Goal: Task Accomplishment & Management: Manage account settings

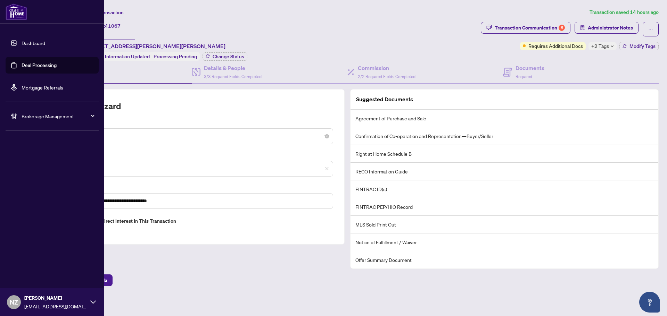
click at [34, 118] on span "Brokerage Management" at bounding box center [58, 116] width 72 height 8
drag, startPoint x: 30, startPoint y: 168, endPoint x: 93, endPoint y: 171, distance: 63.3
click at [30, 168] on link "Manage Agents" at bounding box center [32, 166] width 34 height 6
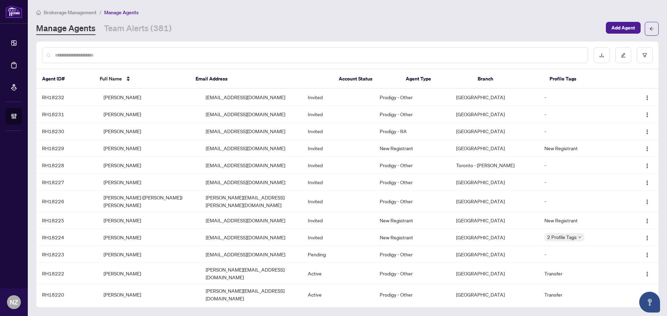
click at [99, 59] on div at bounding box center [315, 55] width 546 height 16
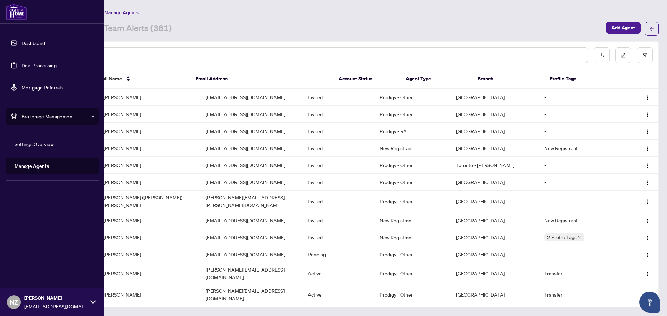
drag, startPoint x: 37, startPoint y: 61, endPoint x: 39, endPoint y: 67, distance: 6.5
click at [37, 62] on link "Deal Processing" at bounding box center [39, 65] width 35 height 6
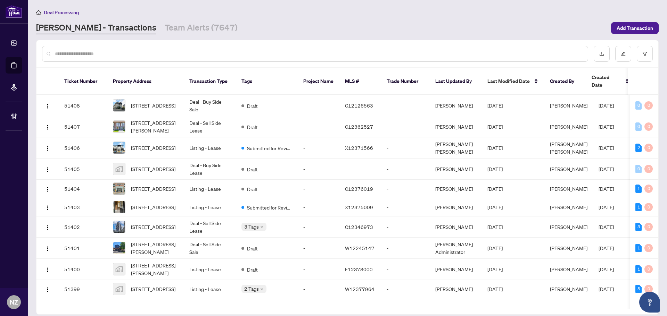
click at [109, 53] on input "text" at bounding box center [318, 54] width 527 height 8
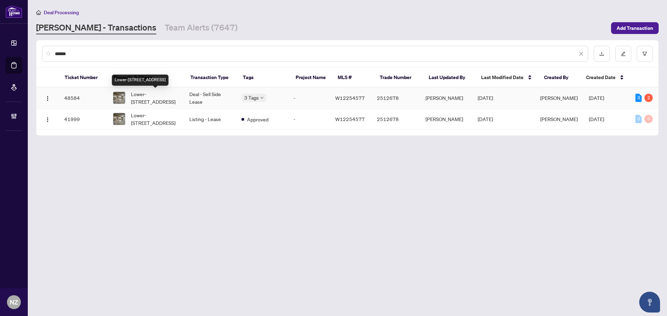
type input "******"
click at [148, 93] on span "Lower-[STREET_ADDRESS]" at bounding box center [154, 97] width 47 height 15
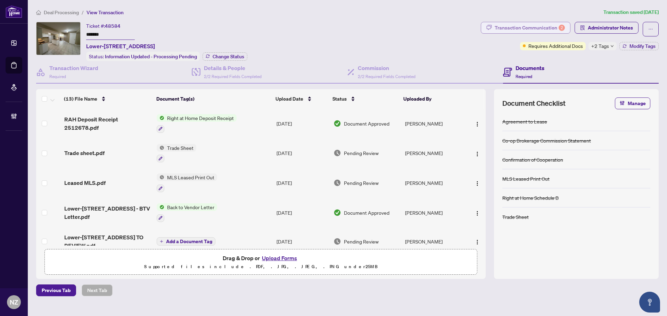
click at [519, 30] on div "Transaction Communication 2" at bounding box center [529, 27] width 70 height 11
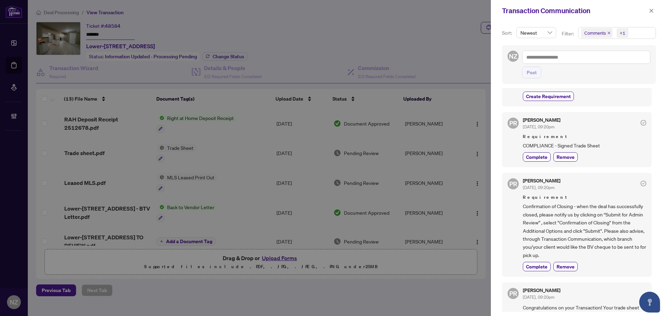
scroll to position [104, 0]
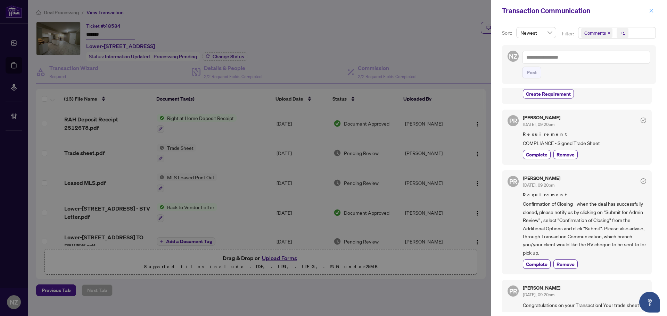
click at [649, 11] on icon "close" at bounding box center [651, 10] width 5 height 5
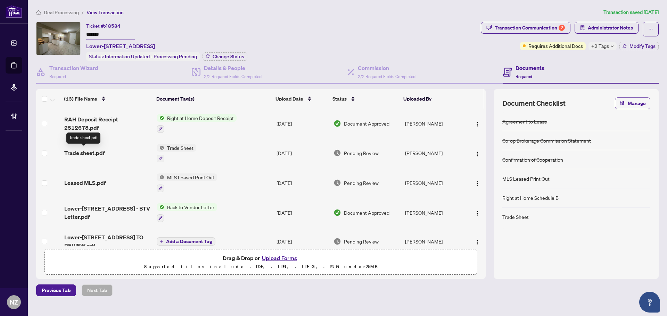
click at [75, 152] on span "Trade sheet.pdf" at bounding box center [84, 153] width 40 height 8
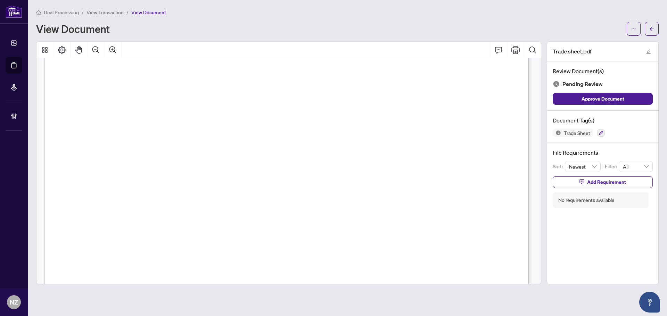
scroll to position [69, 0]
click at [652, 30] on icon "arrow-left" at bounding box center [651, 28] width 5 height 5
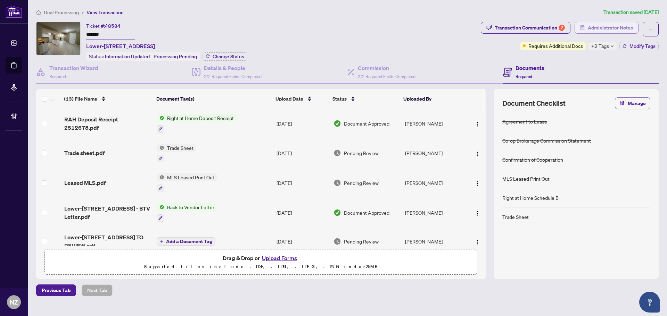
click at [600, 27] on span "Administrator Notes" at bounding box center [609, 27] width 45 height 11
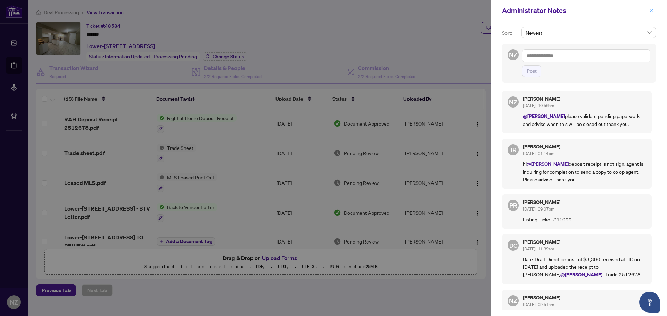
click at [652, 10] on icon "close" at bounding box center [651, 11] width 4 height 4
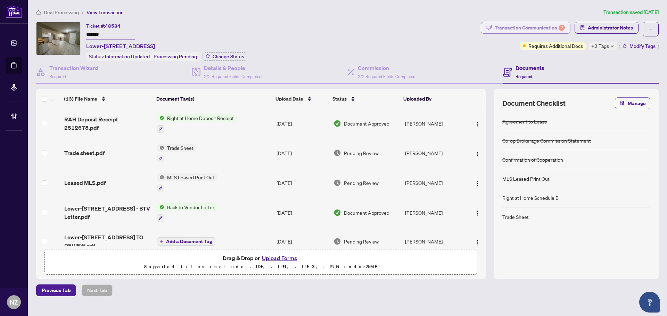
click at [539, 28] on div "Transaction Communication 2" at bounding box center [529, 27] width 70 height 11
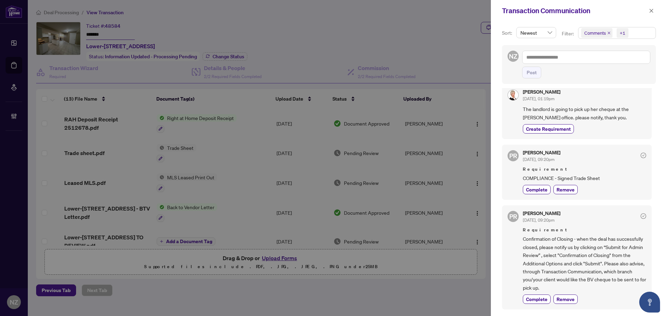
scroll to position [69, 0]
click at [650, 10] on icon "close" at bounding box center [651, 11] width 4 height 4
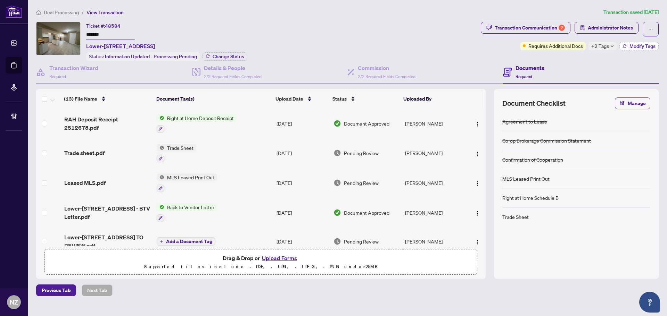
click at [635, 45] on span "Modify Tags" at bounding box center [642, 46] width 26 height 5
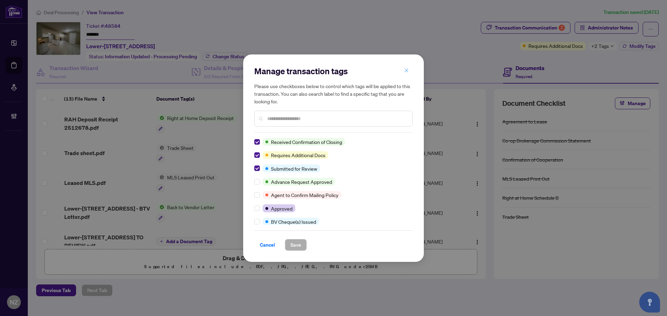
click at [408, 70] on icon "close" at bounding box center [406, 70] width 5 height 5
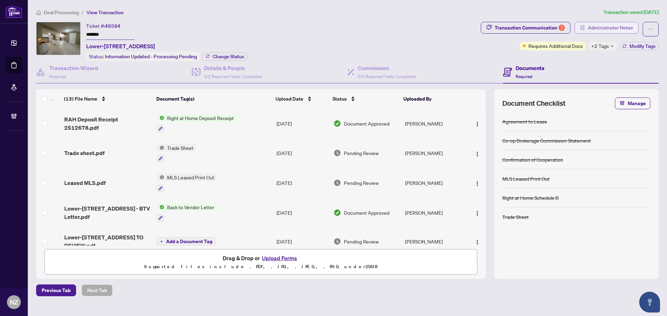
click at [593, 30] on span "Administrator Notes" at bounding box center [609, 27] width 45 height 11
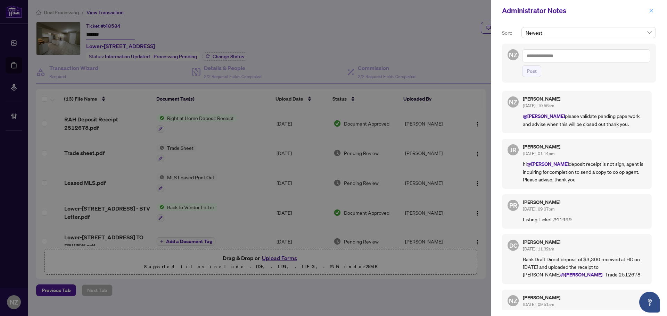
click at [652, 12] on icon "close" at bounding box center [651, 10] width 5 height 5
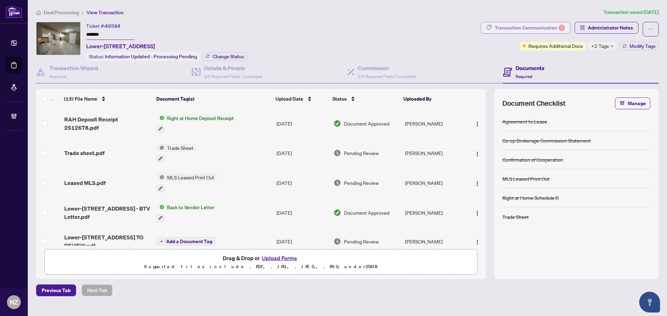
click at [551, 29] on div "Transaction Communication 2" at bounding box center [529, 27] width 70 height 11
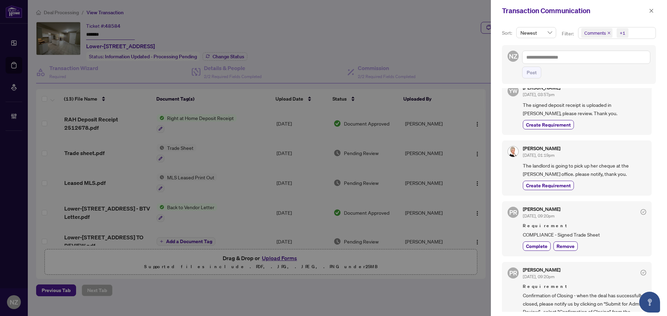
scroll to position [0, 0]
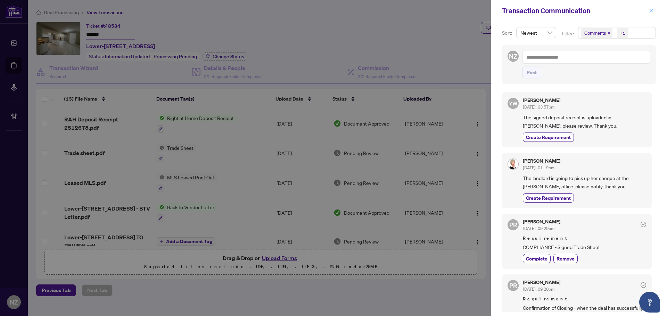
click at [652, 9] on icon "close" at bounding box center [651, 10] width 5 height 5
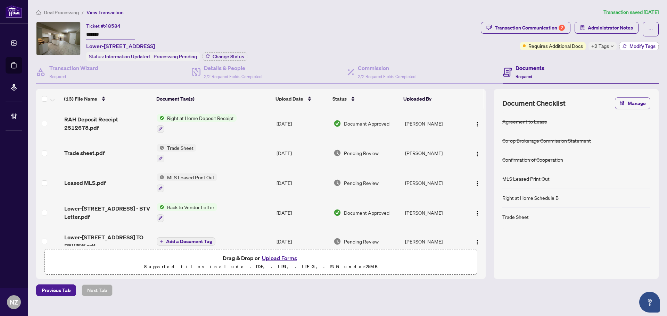
click at [631, 44] on span "Modify Tags" at bounding box center [642, 46] width 26 height 5
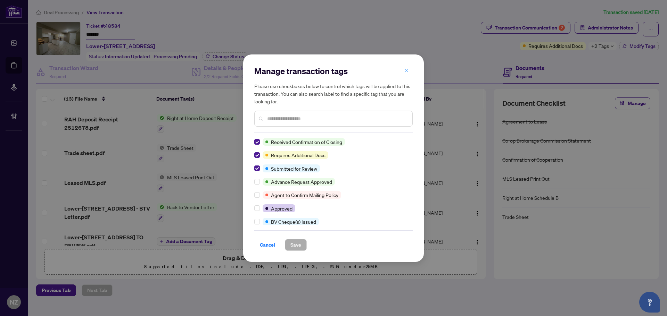
click at [406, 71] on icon "close" at bounding box center [407, 71] width 4 height 4
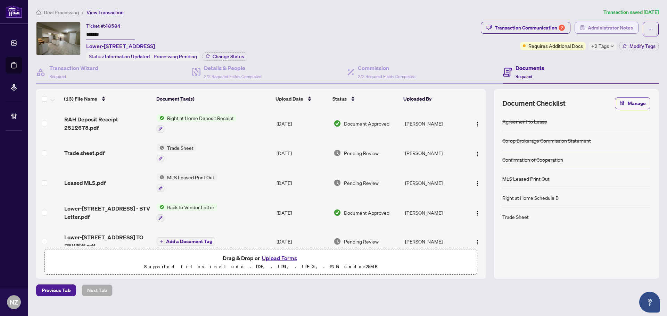
click at [608, 28] on span "Administrator Notes" at bounding box center [609, 27] width 45 height 11
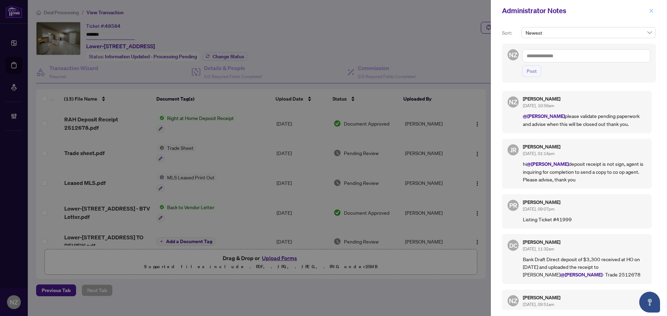
click at [650, 10] on icon "close" at bounding box center [651, 11] width 4 height 4
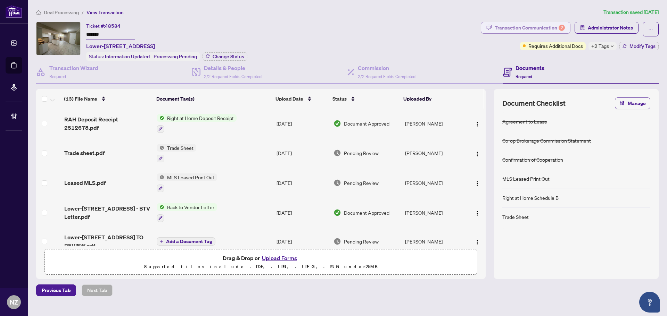
click at [530, 29] on div "Transaction Communication 2" at bounding box center [529, 27] width 70 height 11
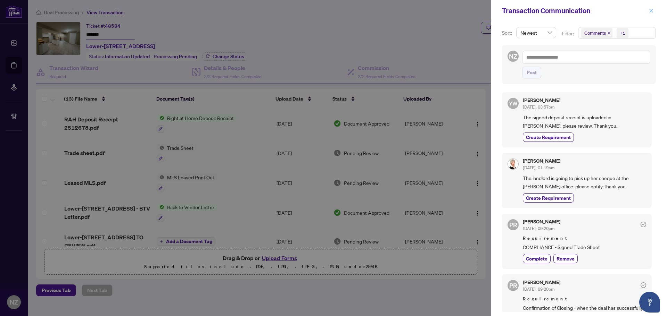
click at [651, 10] on icon "close" at bounding box center [651, 10] width 5 height 5
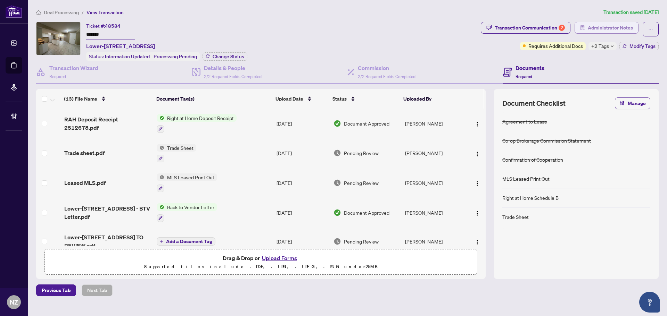
click at [603, 27] on span "Administrator Notes" at bounding box center [609, 27] width 45 height 11
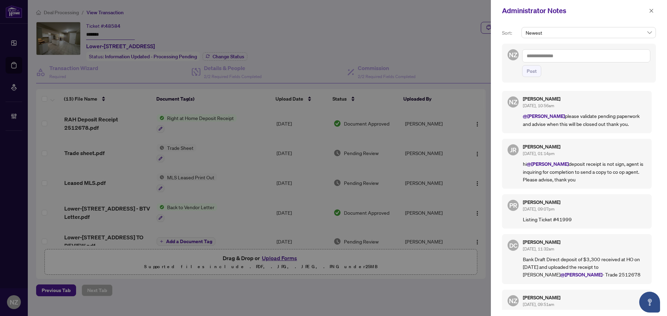
click at [552, 57] on textarea at bounding box center [586, 55] width 128 height 13
click at [550, 70] on span "[PERSON_NAME]" at bounding box center [557, 72] width 43 height 6
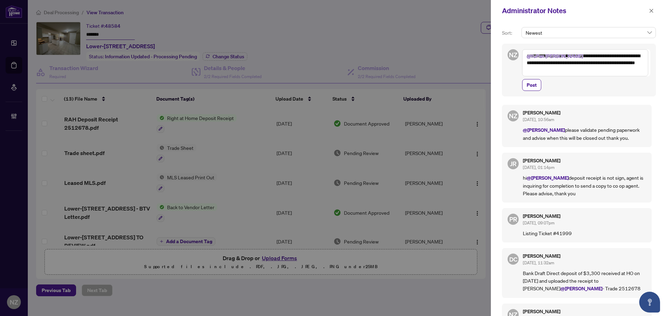
click at [620, 56] on textarea "**********" at bounding box center [585, 62] width 126 height 27
click at [600, 69] on textarea "**********" at bounding box center [585, 62] width 126 height 27
type textarea "**********"
click at [532, 85] on span "Post" at bounding box center [531, 85] width 10 height 11
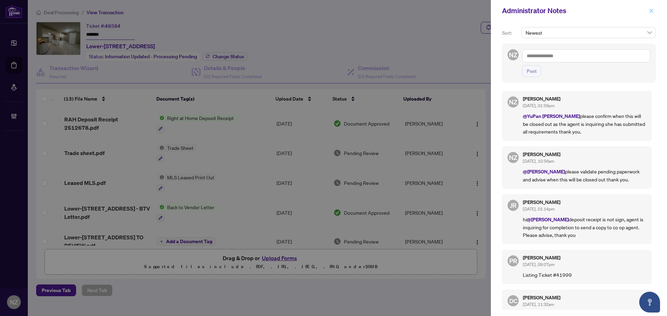
click at [649, 12] on icon "close" at bounding box center [651, 10] width 5 height 5
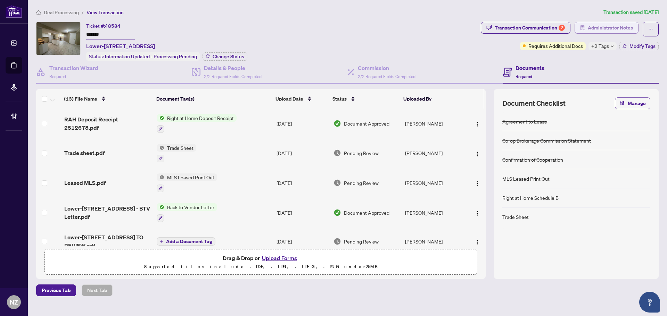
click at [602, 29] on span "Administrator Notes" at bounding box center [609, 27] width 45 height 11
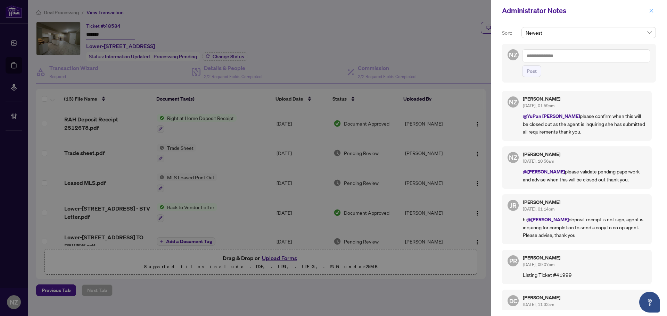
click at [652, 11] on icon "close" at bounding box center [651, 10] width 5 height 5
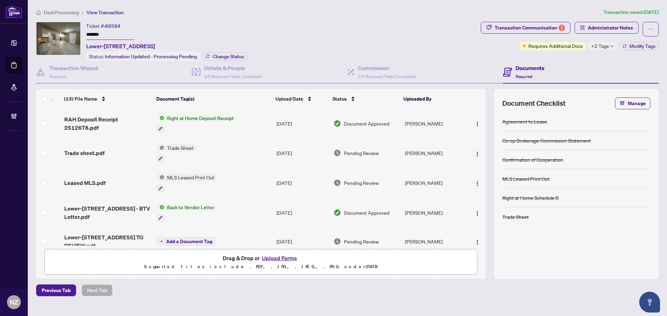
click at [56, 9] on span "Deal Processing" at bounding box center [61, 12] width 35 height 6
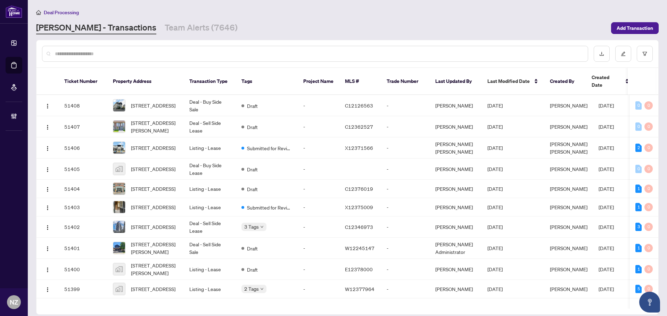
click at [86, 56] on input "text" at bounding box center [318, 54] width 527 height 8
click at [60, 54] on input "text" at bounding box center [318, 54] width 527 height 8
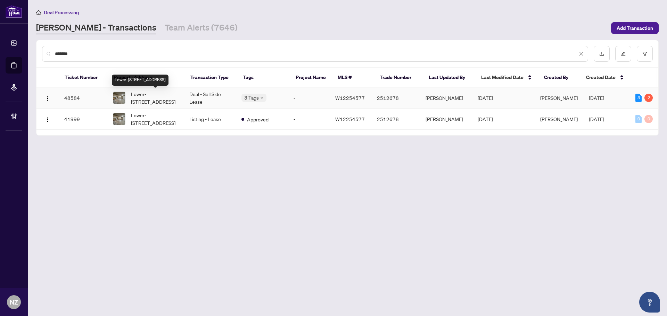
type input "*******"
click at [146, 97] on span "Lower-[STREET_ADDRESS]" at bounding box center [154, 97] width 47 height 15
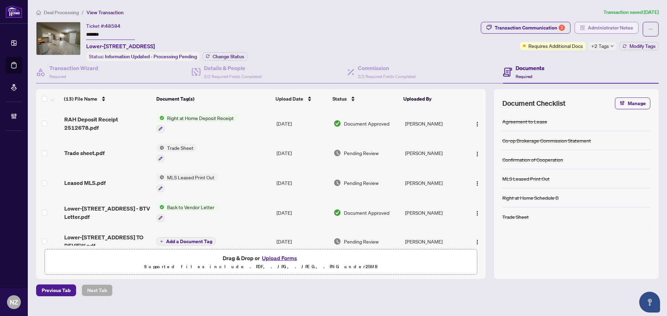
click at [605, 27] on span "Administrator Notes" at bounding box center [609, 27] width 45 height 11
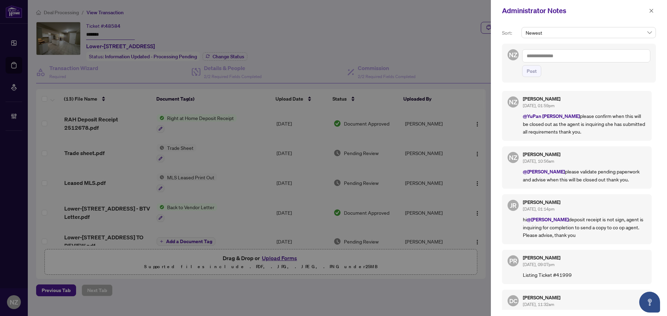
click at [551, 57] on textarea at bounding box center [586, 55] width 128 height 13
click at [552, 62] on b "Puvith" at bounding box center [551, 61] width 14 height 6
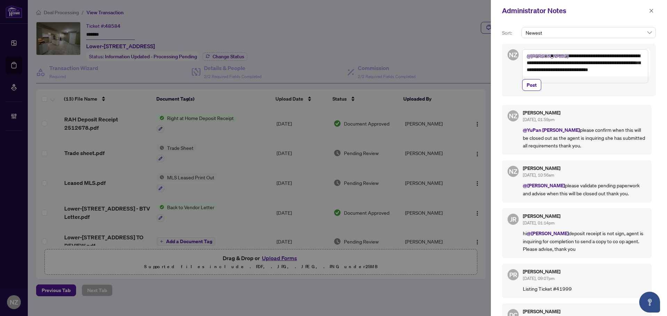
click at [635, 62] on textarea "**********" at bounding box center [585, 66] width 126 height 34
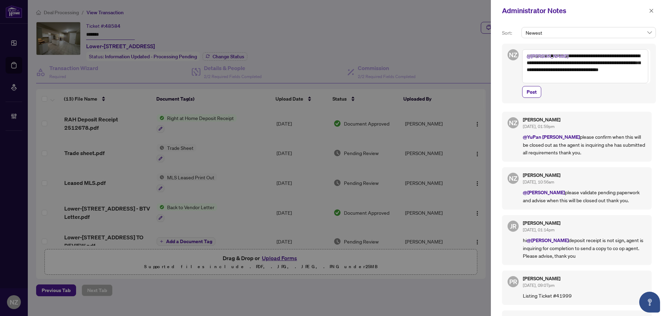
click at [571, 78] on textarea "**********" at bounding box center [585, 66] width 126 height 34
type textarea "**********"
click at [532, 94] on span "Post" at bounding box center [531, 91] width 10 height 11
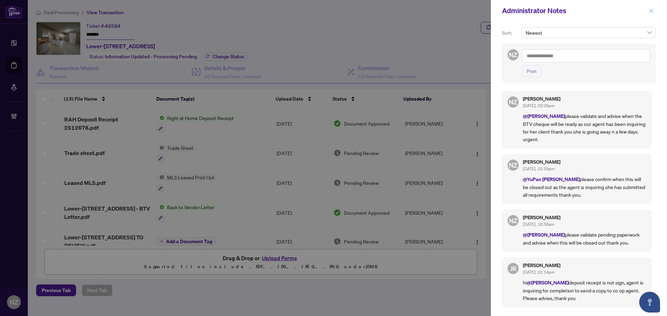
click at [652, 10] on icon "close" at bounding box center [651, 10] width 5 height 5
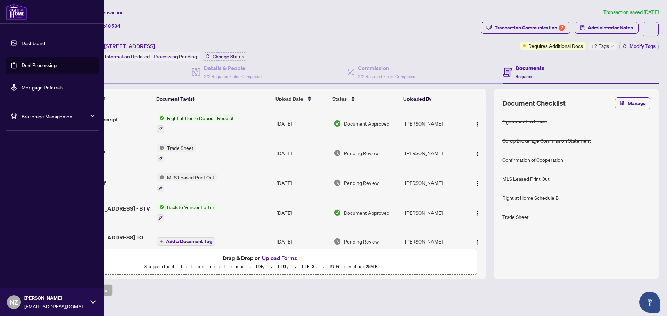
drag, startPoint x: 33, startPoint y: 117, endPoint x: 36, endPoint y: 144, distance: 27.9
click at [33, 117] on span "Brokerage Management" at bounding box center [58, 116] width 72 height 8
click at [33, 166] on link "Manage Agents" at bounding box center [32, 166] width 34 height 6
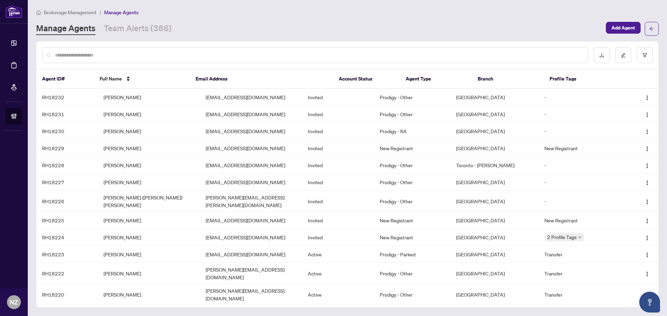
click at [76, 55] on input "text" at bounding box center [318, 55] width 527 height 8
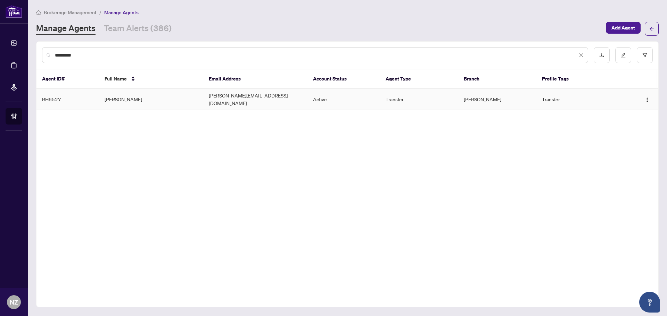
type input "*********"
click at [120, 100] on td "[PERSON_NAME]" at bounding box center [151, 99] width 104 height 21
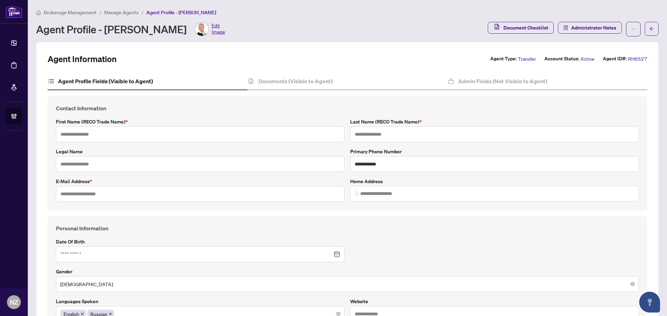
type input "******"
type input "*****"
type input "**********"
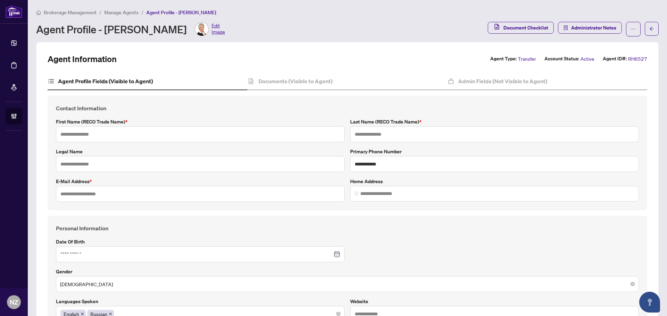
type input "*********"
type input "**********"
type input "*****"
type input "**********"
type input "*"
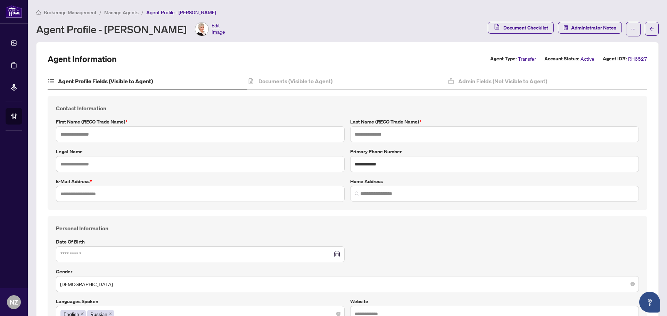
type input "*****"
type input "*"
type input "**********"
type input "*******"
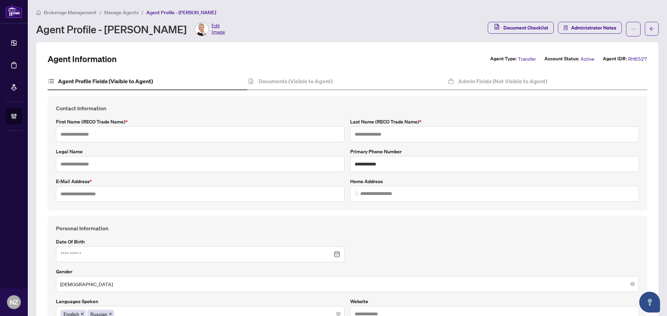
type input "*******"
type input "**********"
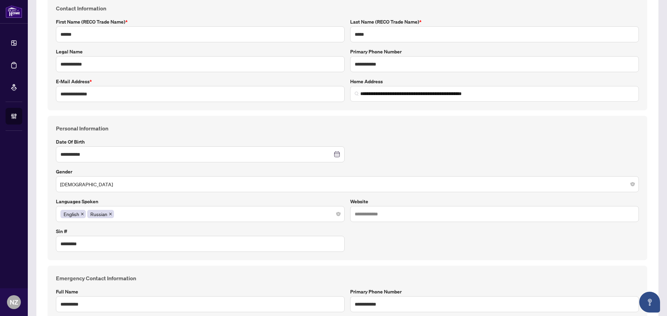
scroll to position [35, 0]
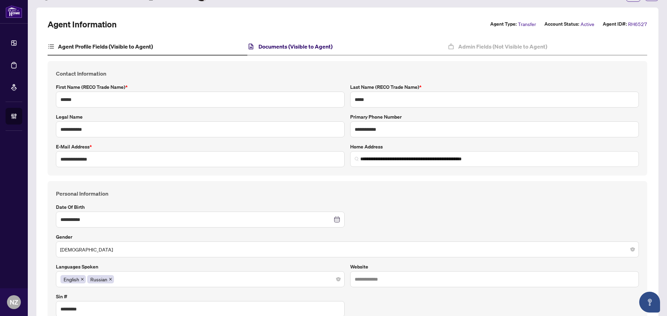
click at [283, 45] on h4 "Documents (Visible to Agent)" at bounding box center [295, 46] width 74 height 8
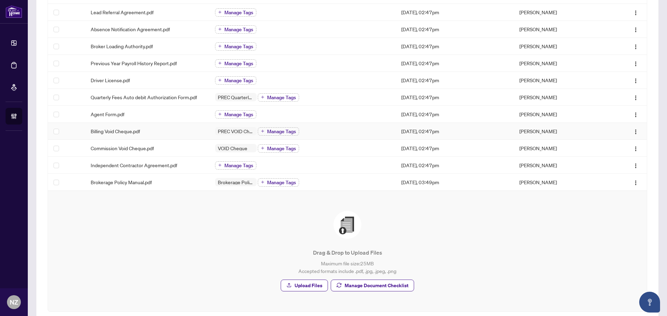
scroll to position [182, 0]
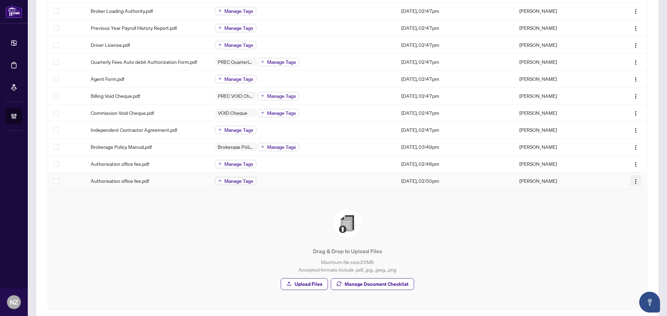
click at [633, 181] on img "button" at bounding box center [636, 182] width 6 height 6
click at [584, 250] on span "Archive" at bounding box center [597, 250] width 66 height 8
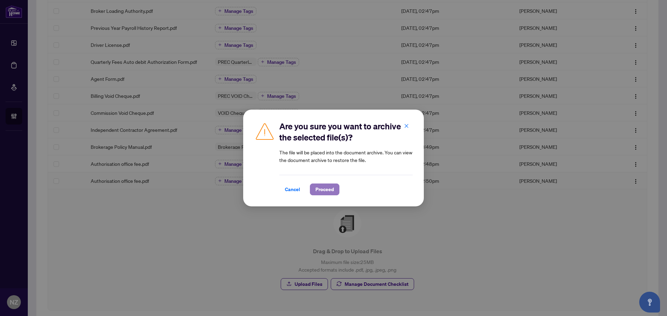
click at [323, 187] on span "Proceed" at bounding box center [324, 189] width 18 height 11
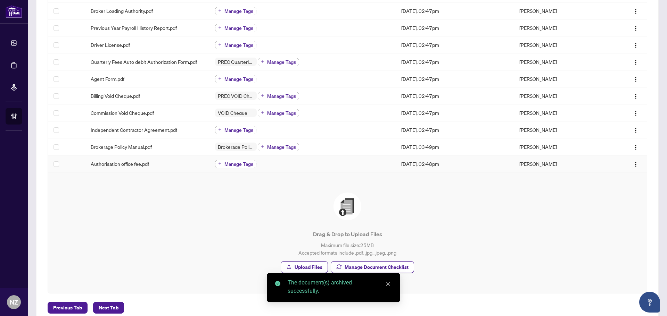
click at [240, 162] on span "Manage Tags" at bounding box center [238, 164] width 29 height 5
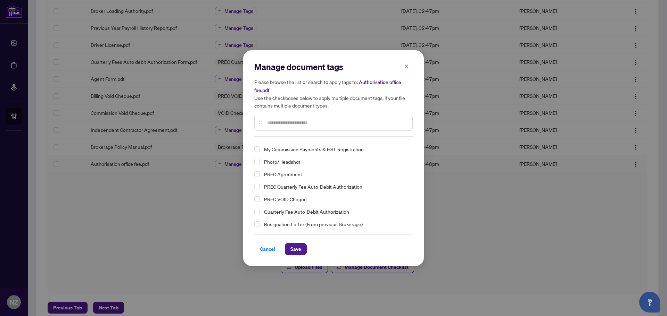
scroll to position [48, 0]
click at [257, 199] on span "Select Quarterly Fee Auto-Debit Authorization" at bounding box center [257, 199] width 6 height 6
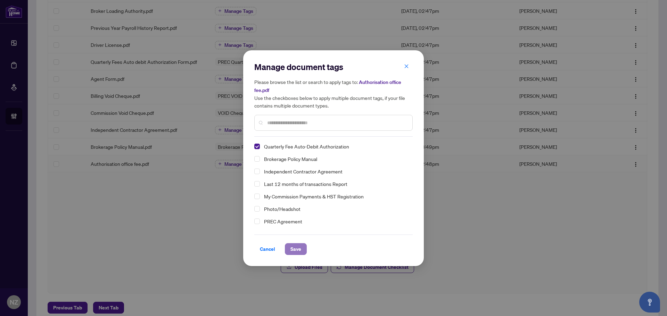
click at [290, 249] on button "Save" at bounding box center [296, 249] width 22 height 12
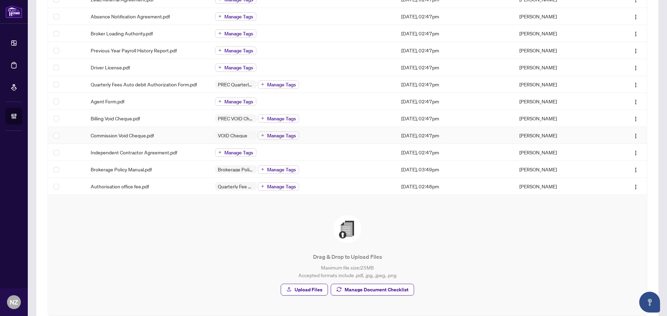
scroll to position [147, 0]
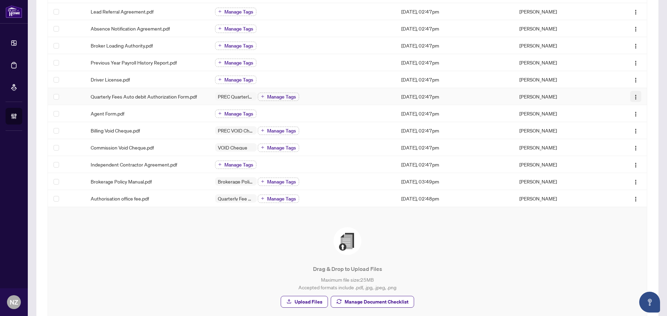
click at [633, 94] on img "button" at bounding box center [636, 97] width 6 height 6
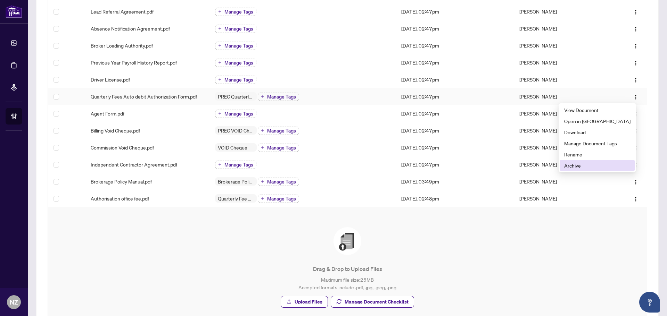
click at [595, 164] on span "Archive" at bounding box center [597, 166] width 66 height 8
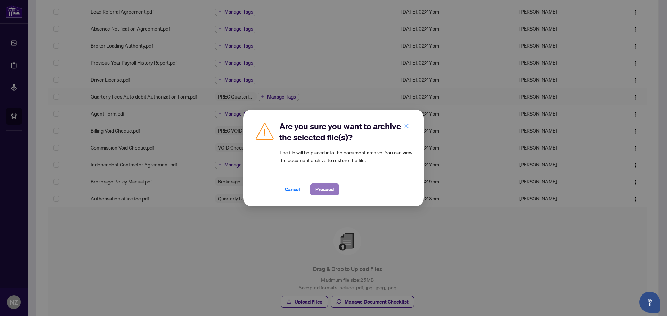
click at [326, 192] on span "Proceed" at bounding box center [324, 189] width 18 height 11
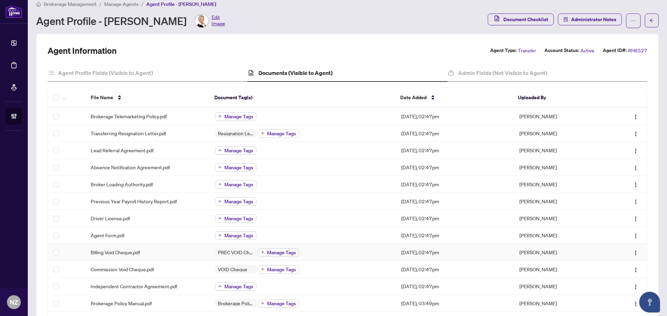
scroll to position [0, 0]
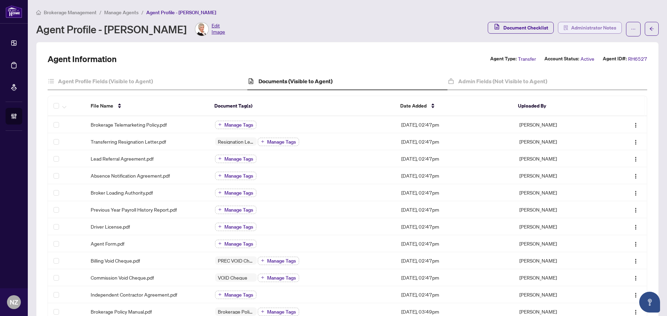
click at [589, 29] on span "Administrator Notes" at bounding box center [593, 27] width 45 height 11
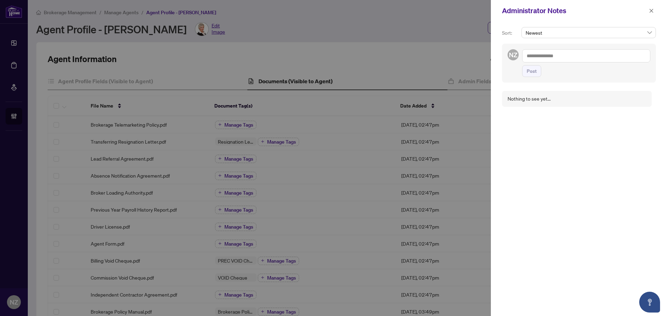
click at [565, 58] on textarea at bounding box center [586, 55] width 128 height 13
click at [555, 57] on li "RAH [PERSON_NAME]" at bounding box center [550, 61] width 34 height 12
type textarea "**********"
click at [531, 76] on span "Post" at bounding box center [531, 78] width 10 height 11
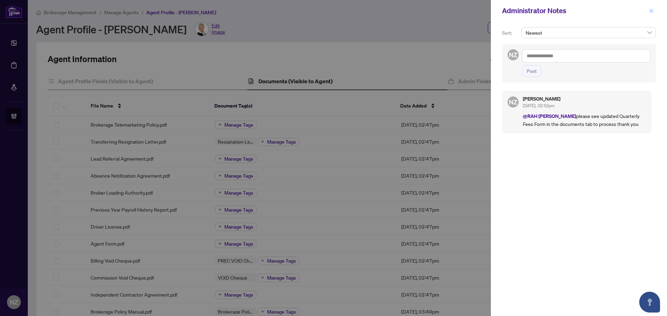
click at [649, 12] on icon "close" at bounding box center [651, 11] width 4 height 4
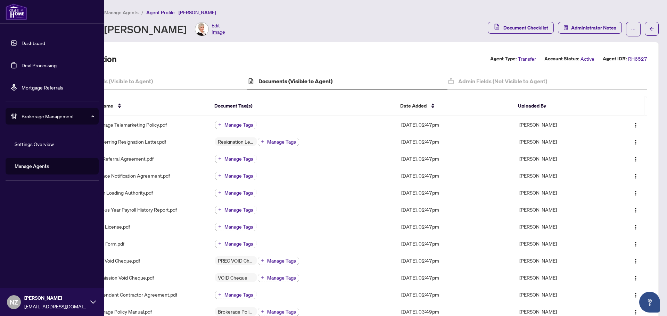
click at [37, 66] on link "Deal Processing" at bounding box center [39, 65] width 35 height 6
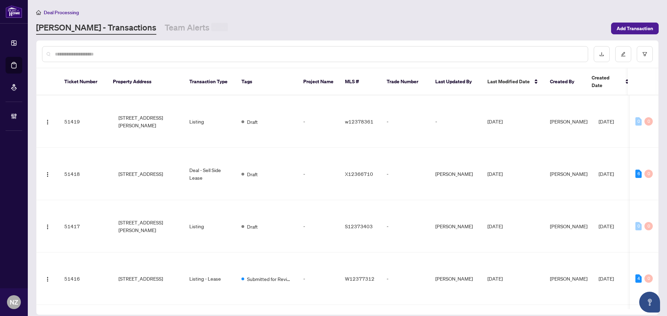
click at [85, 52] on input "text" at bounding box center [318, 54] width 527 height 8
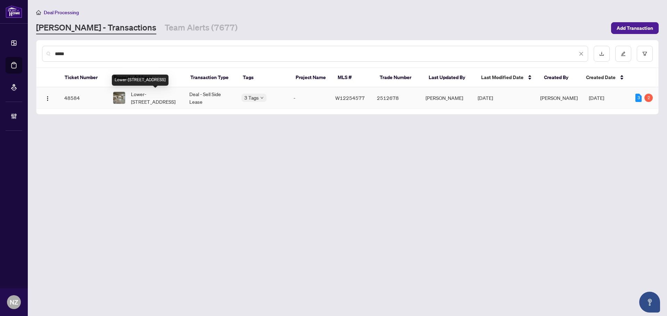
type input "*****"
click at [138, 97] on span "Lower-[STREET_ADDRESS]" at bounding box center [154, 97] width 47 height 15
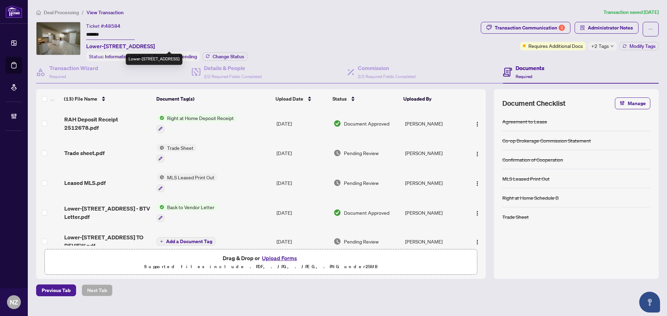
drag, startPoint x: 86, startPoint y: 47, endPoint x: 159, endPoint y: 45, distance: 72.6
click at [155, 45] on span "Lower-[STREET_ADDRESS]" at bounding box center [120, 46] width 69 height 8
copy span "Lower-[STREET_ADDRESS]"
click at [227, 79] on div "Details & People 2/2 Required Fields Completed" at bounding box center [233, 72] width 58 height 16
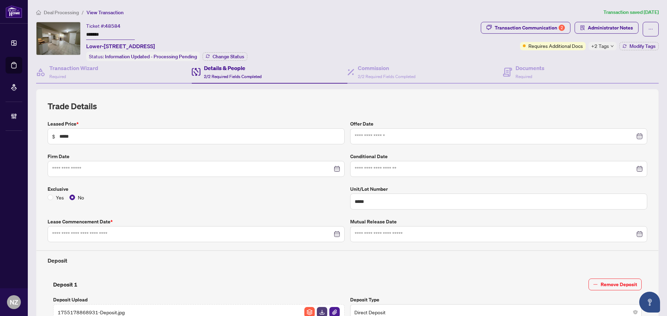
type input "**********"
click at [60, 11] on span "Deal Processing" at bounding box center [61, 12] width 35 height 6
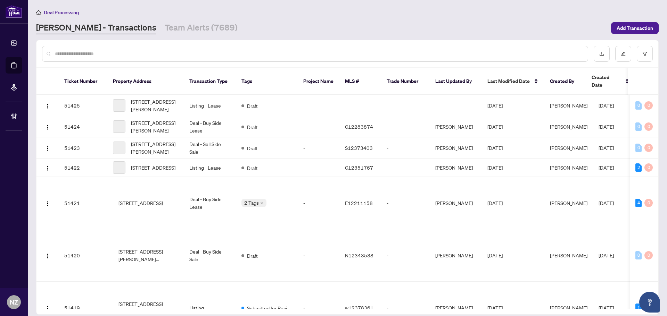
click at [71, 54] on input "text" at bounding box center [318, 54] width 527 height 8
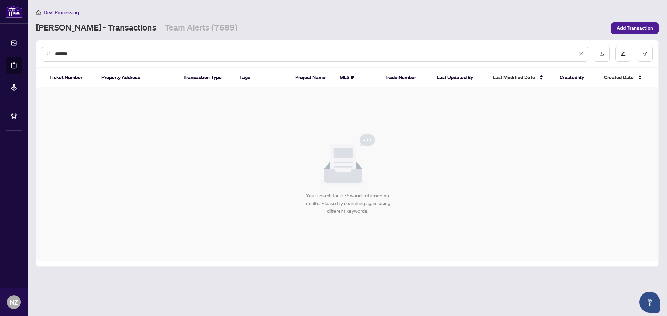
click at [63, 55] on input "*******" at bounding box center [316, 54] width 522 height 8
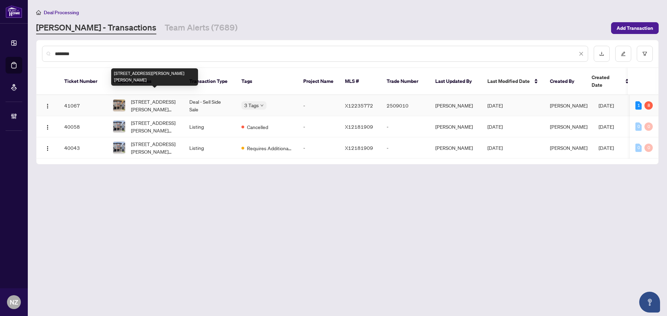
type input "********"
click at [158, 98] on span "[STREET_ADDRESS][PERSON_NAME][PERSON_NAME]" at bounding box center [154, 105] width 47 height 15
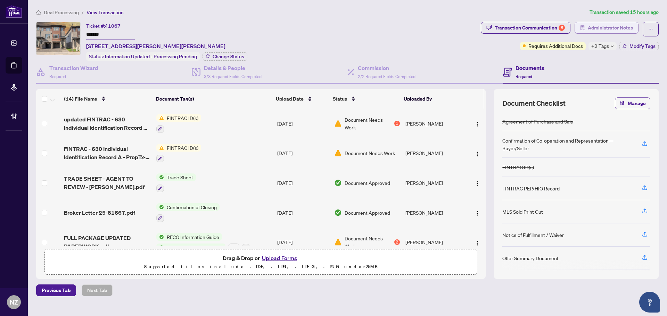
click at [606, 28] on span "Administrator Notes" at bounding box center [609, 27] width 45 height 11
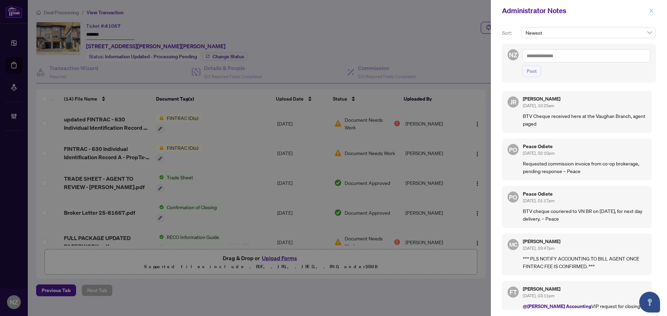
click at [652, 9] on icon "close" at bounding box center [651, 10] width 5 height 5
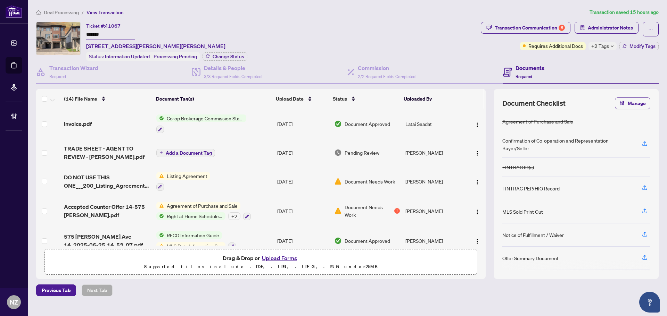
scroll to position [208, 0]
click at [104, 150] on span "TRADE SHEET - AGENT TO REVIEW - [PERSON_NAME].pdf" at bounding box center [107, 152] width 87 height 17
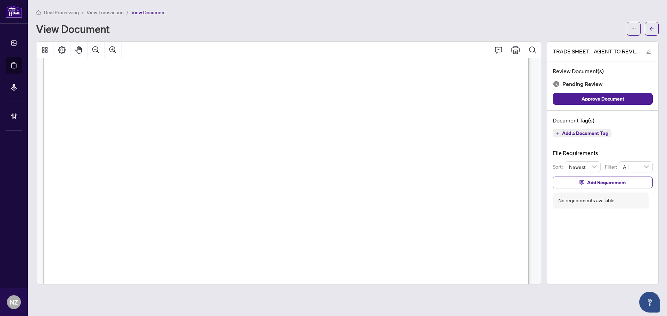
scroll to position [382, 0]
click at [650, 28] on icon "arrow-left" at bounding box center [651, 28] width 5 height 5
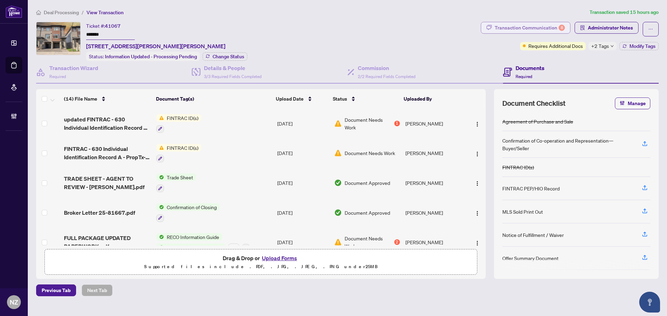
click at [553, 24] on div "Transaction Communication 8" at bounding box center [529, 27] width 70 height 11
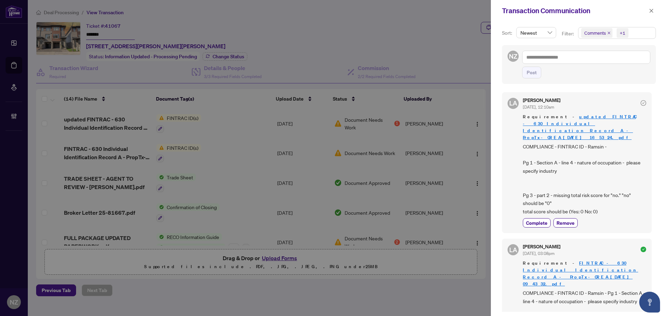
scroll to position [69, 0]
click at [652, 9] on icon "close" at bounding box center [651, 10] width 5 height 5
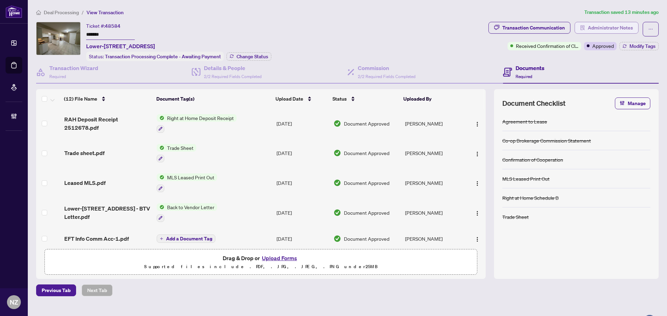
click at [604, 30] on span "Administrator Notes" at bounding box center [609, 27] width 45 height 11
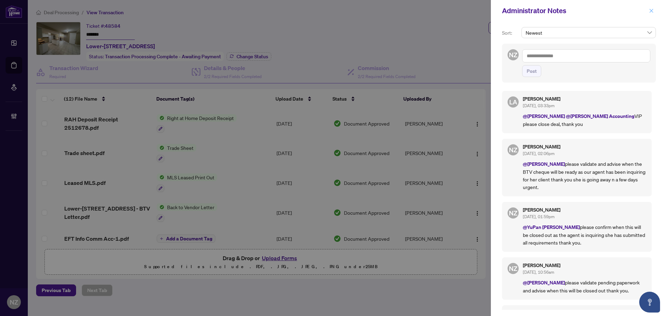
click at [651, 12] on icon "close" at bounding box center [651, 10] width 5 height 5
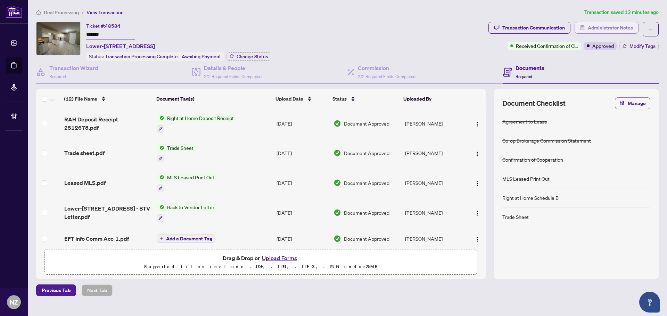
click at [588, 26] on span "Administrator Notes" at bounding box center [609, 27] width 45 height 11
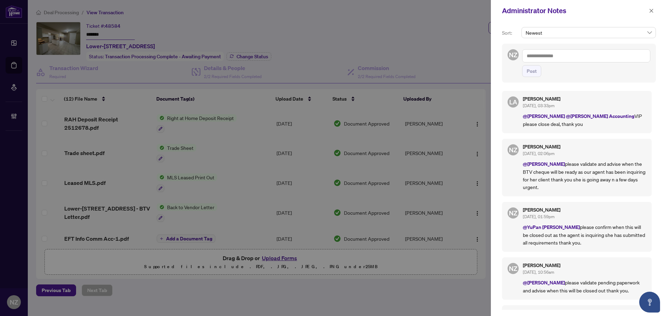
click at [546, 55] on textarea at bounding box center [586, 55] width 128 height 13
click at [547, 61] on b "Luna" at bounding box center [558, 61] width 37 height 6
click at [568, 56] on textarea "**********" at bounding box center [586, 55] width 128 height 13
click at [601, 58] on span "RAHR Account ing" at bounding box center [621, 61] width 62 height 6
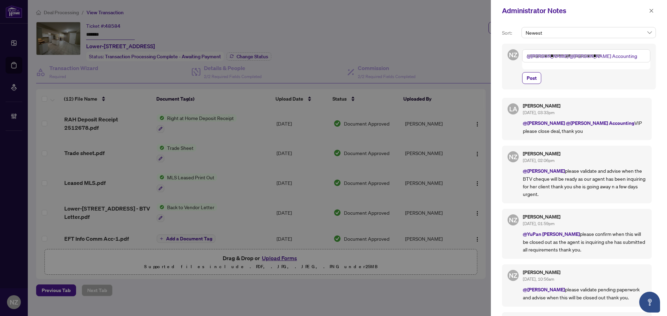
click at [635, 56] on textarea "**********" at bounding box center [586, 55] width 128 height 13
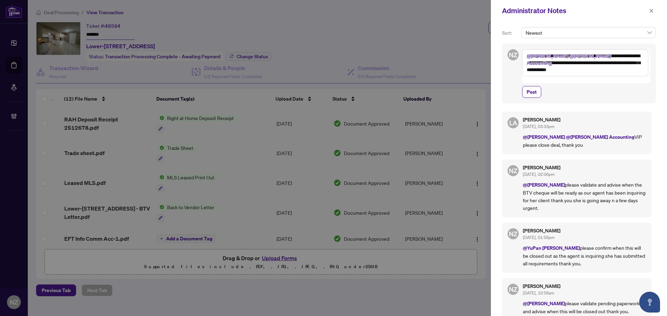
click at [638, 72] on textarea "**********" at bounding box center [585, 62] width 126 height 27
type textarea "**********"
click at [530, 87] on span "Post" at bounding box center [531, 91] width 10 height 11
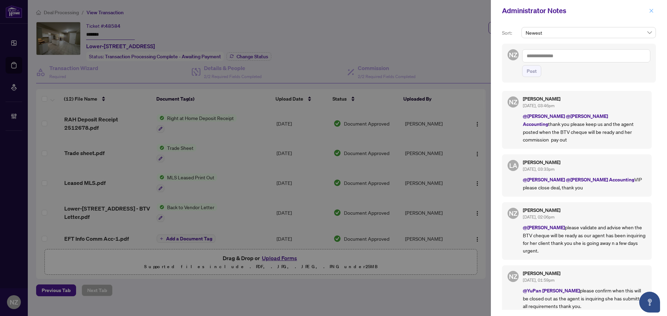
click at [652, 12] on icon "close" at bounding box center [651, 11] width 4 height 4
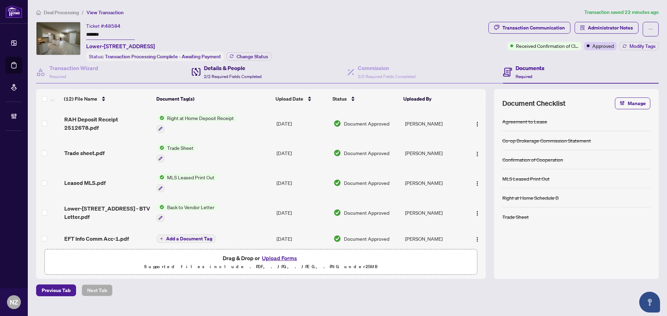
click at [209, 71] on div "Details & People 2/2 Required Fields Completed" at bounding box center [233, 72] width 58 height 16
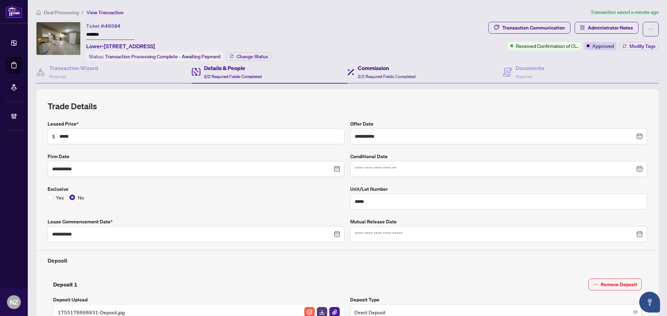
click at [365, 73] on div "Commission 2/2 Required Fields Completed" at bounding box center [387, 72] width 58 height 16
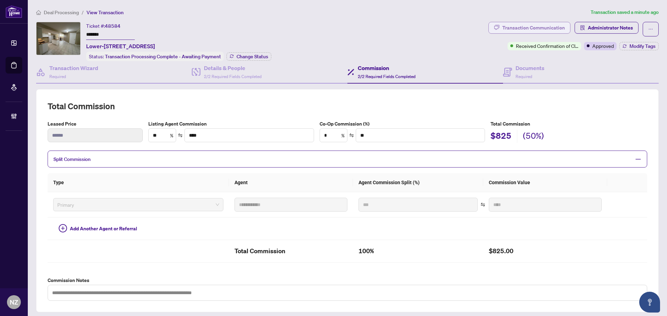
click at [516, 23] on div "Transaction Communication" at bounding box center [533, 27] width 62 height 11
type textarea "**********"
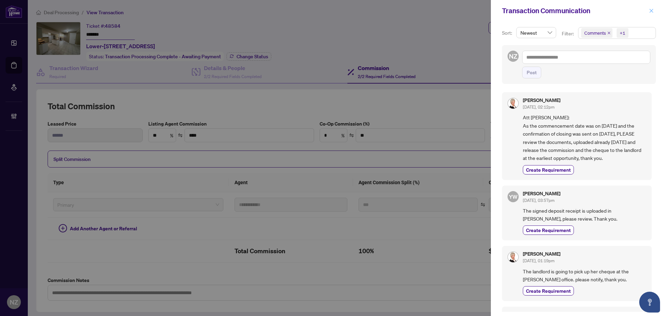
click at [648, 11] on button "button" at bounding box center [651, 11] width 9 height 8
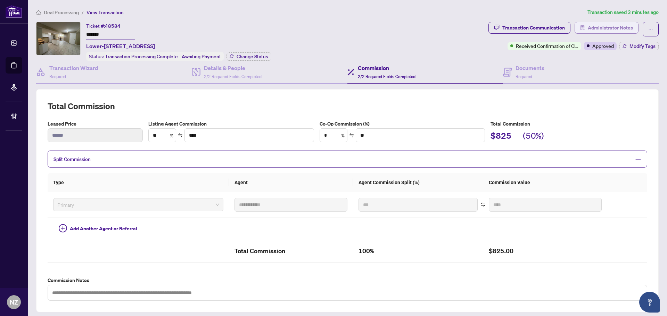
click at [613, 27] on span "Administrator Notes" at bounding box center [609, 27] width 45 height 11
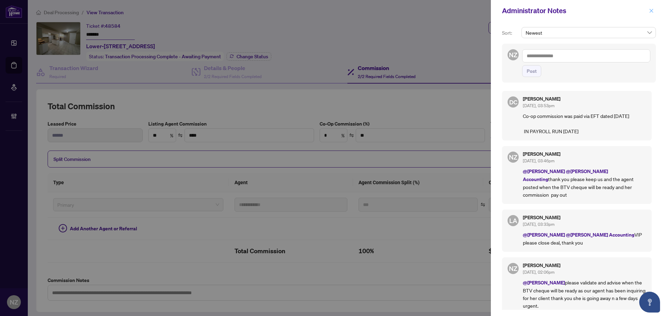
click at [650, 10] on icon "close" at bounding box center [651, 10] width 5 height 5
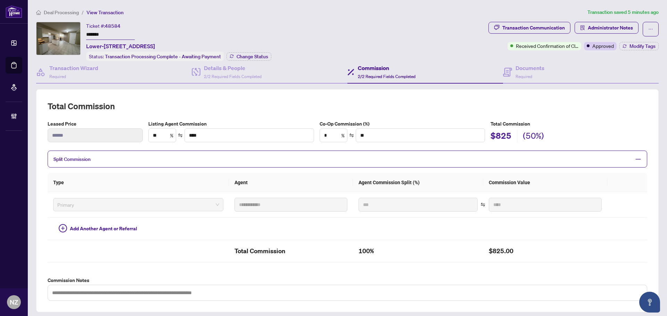
click at [68, 14] on span "Deal Processing" at bounding box center [61, 12] width 35 height 6
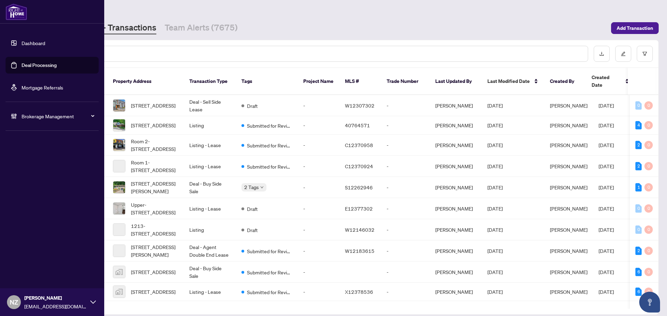
click at [28, 115] on span "Brokerage Management" at bounding box center [58, 116] width 72 height 8
click at [34, 168] on link "Manage Agents" at bounding box center [32, 166] width 34 height 6
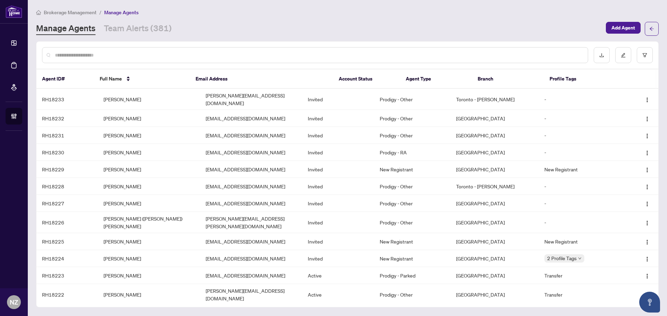
click at [86, 53] on input "text" at bounding box center [318, 55] width 527 height 8
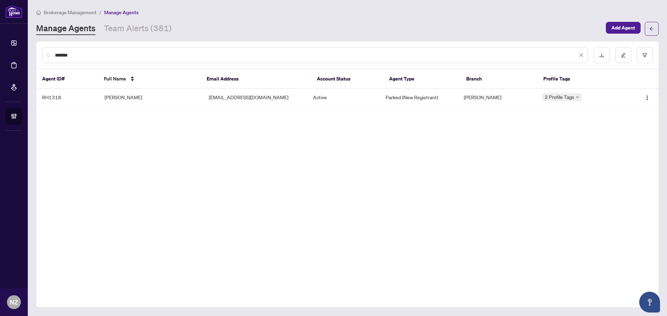
type input "*******"
click at [128, 97] on td "Divyesh Patel" at bounding box center [151, 97] width 104 height 17
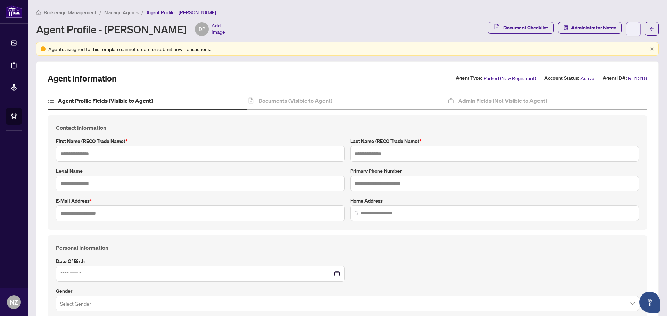
click at [631, 27] on button "button" at bounding box center [633, 29] width 15 height 15
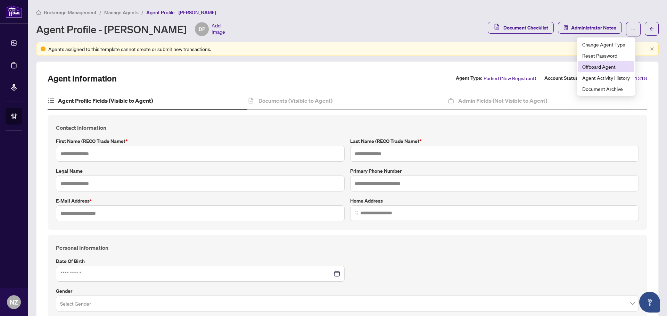
click at [614, 69] on span "Offboard Agent" at bounding box center [606, 67] width 48 height 8
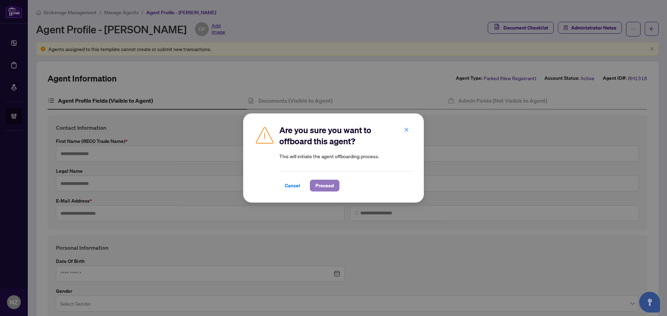
click at [327, 184] on span "Proceed" at bounding box center [324, 185] width 18 height 11
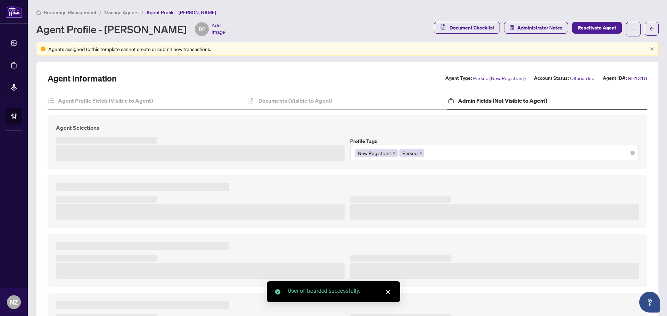
type textarea "**********"
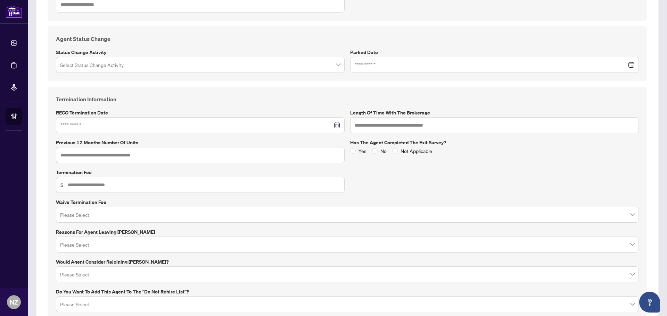
scroll to position [312, 0]
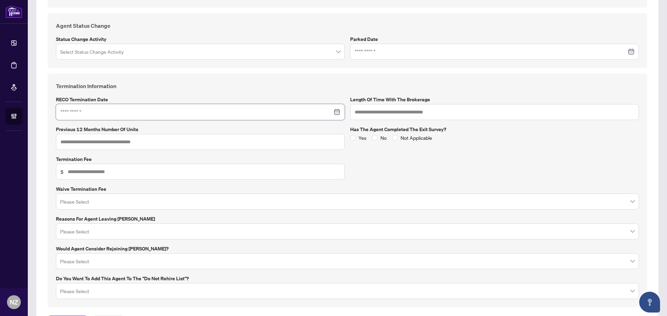
click at [114, 109] on input at bounding box center [196, 112] width 272 height 8
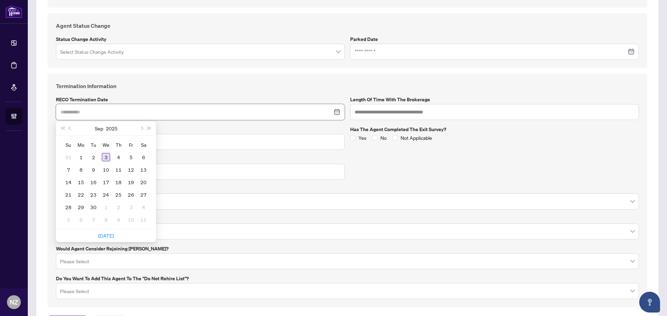
type input "**********"
click at [104, 156] on div "3" at bounding box center [106, 157] width 8 height 8
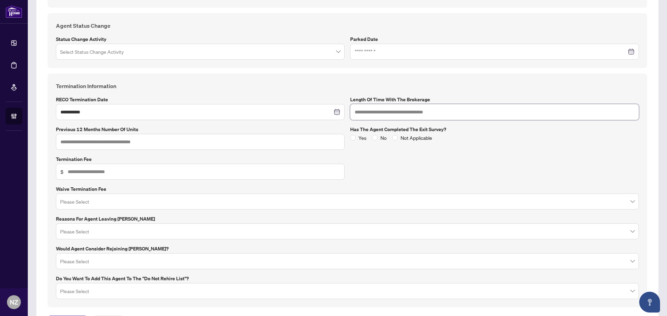
click at [404, 110] on input "text" at bounding box center [494, 112] width 289 height 16
type input "*******"
click at [154, 141] on input "text" at bounding box center [200, 142] width 289 height 16
type input "*"
click at [74, 172] on input "text" at bounding box center [204, 172] width 272 height 8
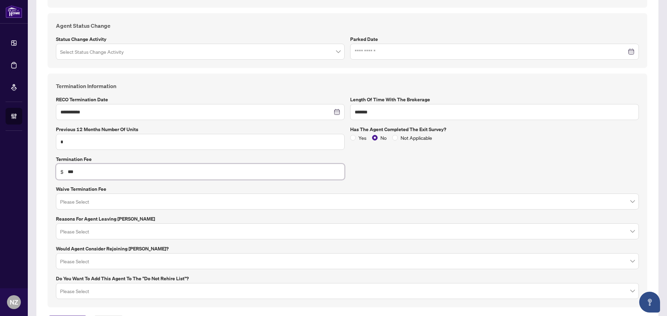
type input "***"
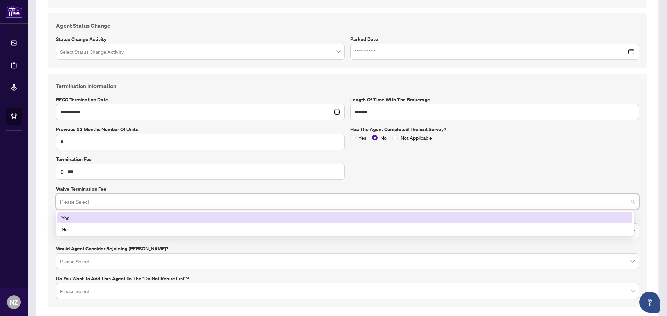
click at [97, 203] on input "search" at bounding box center [344, 202] width 568 height 15
click at [145, 185] on label "Waive Termination Fee" at bounding box center [347, 189] width 583 height 8
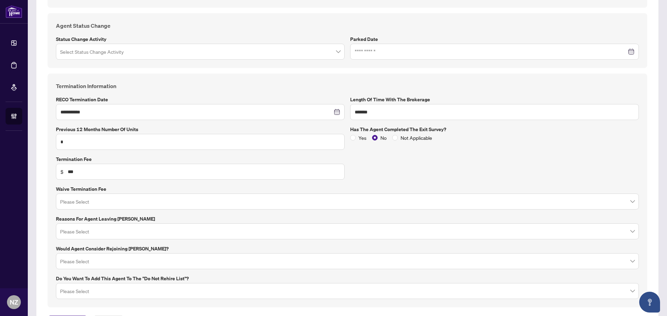
click at [92, 232] on input "search" at bounding box center [344, 232] width 568 height 15
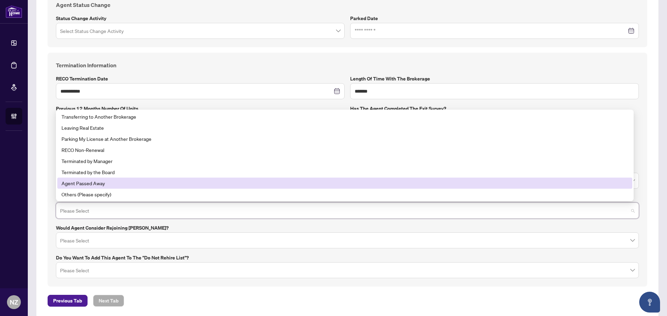
scroll to position [343, 0]
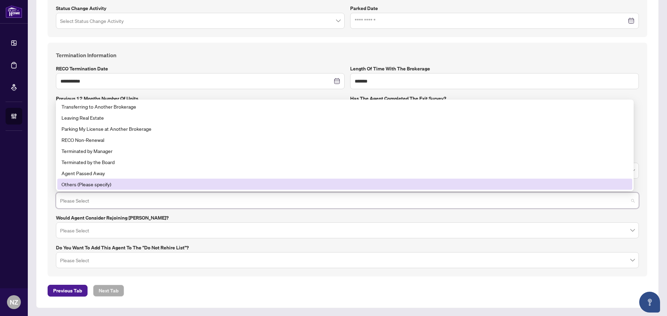
click at [103, 184] on div "Others (Please specify)" at bounding box center [344, 185] width 566 height 8
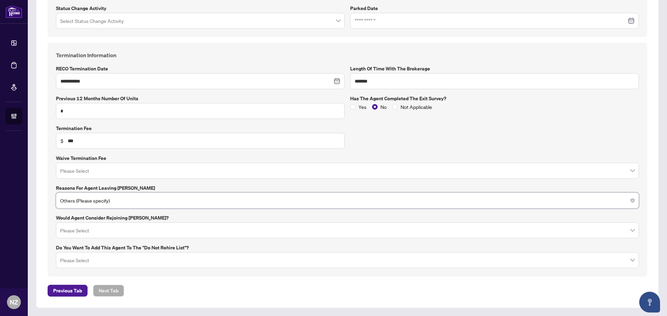
click at [74, 231] on input "search" at bounding box center [344, 231] width 568 height 15
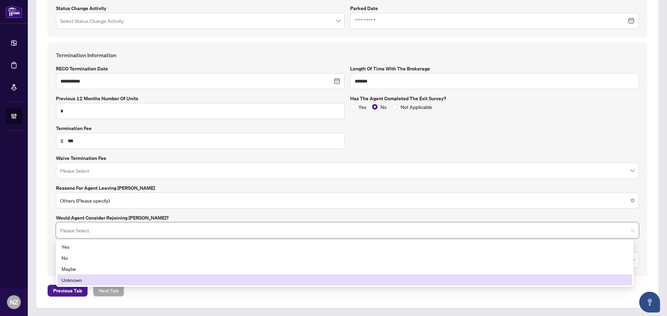
click at [73, 278] on div "Unknown" at bounding box center [344, 280] width 566 height 8
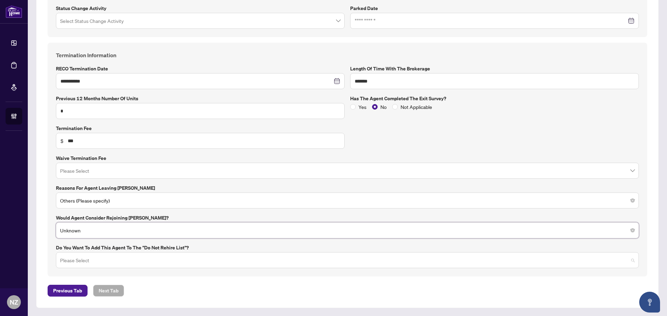
click at [105, 259] on input "search" at bounding box center [344, 261] width 568 height 15
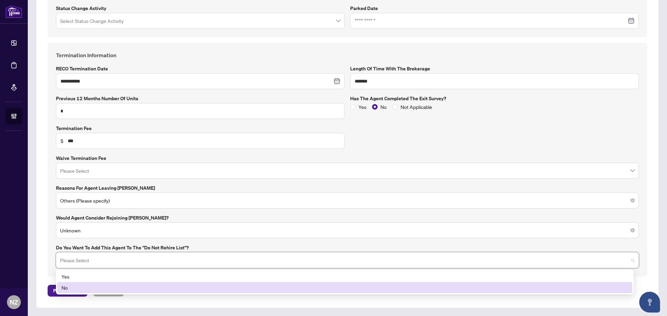
click at [72, 291] on div "No" at bounding box center [344, 288] width 566 height 8
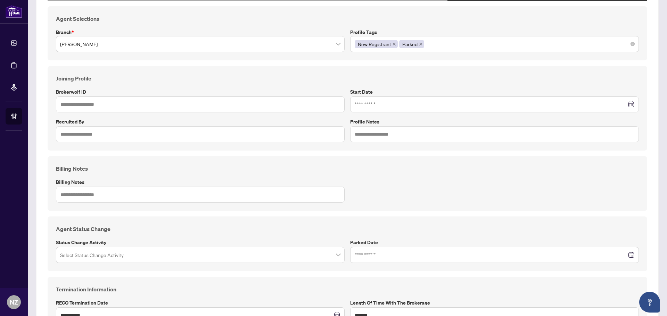
scroll to position [100, 0]
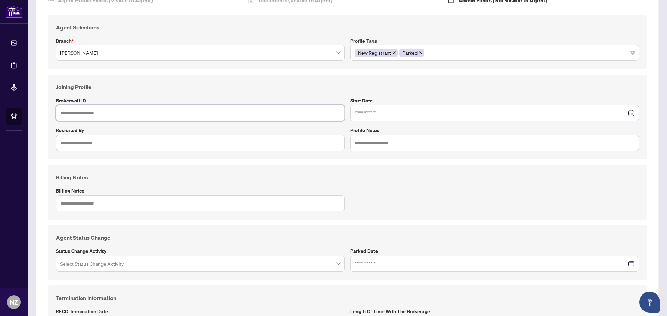
click at [123, 111] on input "text" at bounding box center [200, 113] width 289 height 16
type input "*****"
type input "**********"
click at [407, 111] on input at bounding box center [491, 113] width 272 height 8
type input "**********"
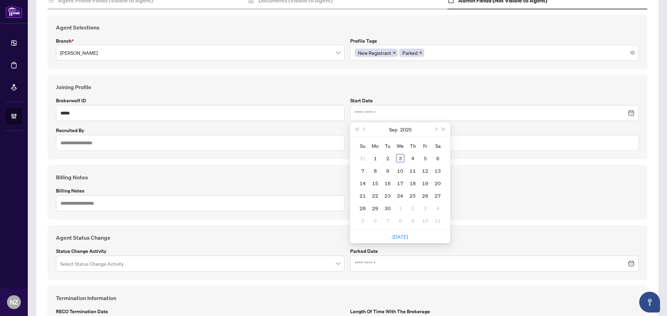
click at [292, 122] on div "Joining Profile Brokerwolf ID ***** Start Date Sep 2025 Su Mo Tu We Th Fr Sa 31…" at bounding box center [347, 117] width 588 height 68
click at [365, 117] on div at bounding box center [494, 113] width 289 height 16
click at [265, 125] on div "Joining Profile Brokerwolf ID ***** Start Date Sep 2025 Su Mo Tu We Th Fr Sa 31…" at bounding box center [347, 117] width 588 height 68
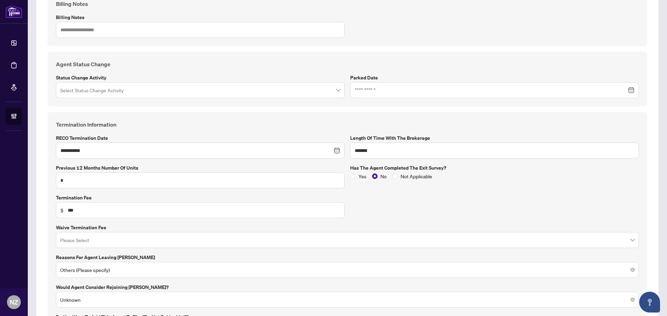
scroll to position [343, 0]
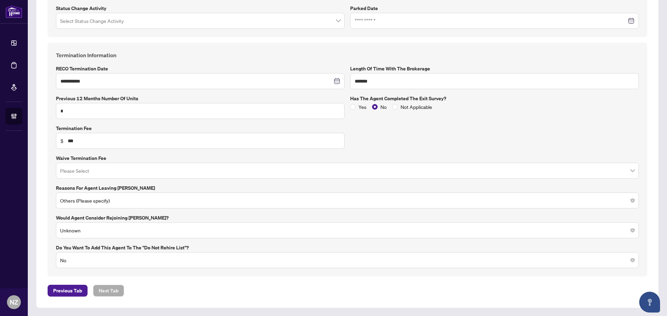
click at [108, 176] on input "search" at bounding box center [344, 171] width 568 height 15
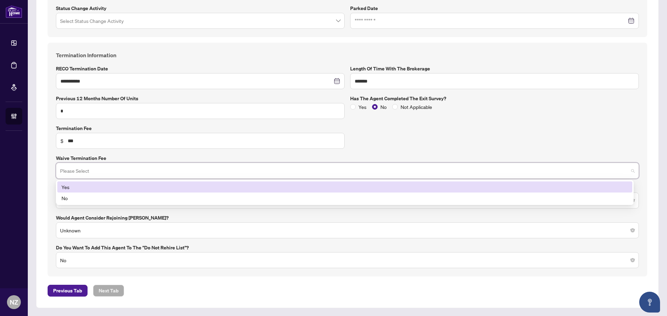
click at [145, 157] on label "Waive Termination Fee" at bounding box center [347, 159] width 583 height 8
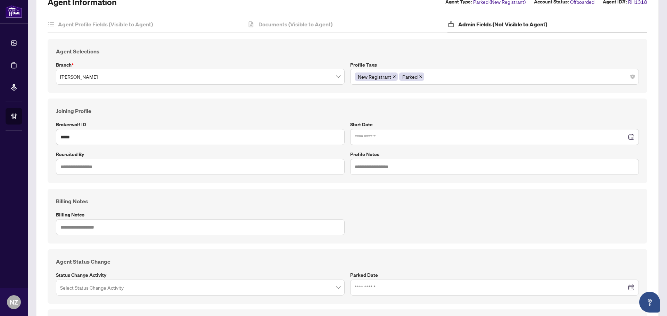
scroll to position [66, 0]
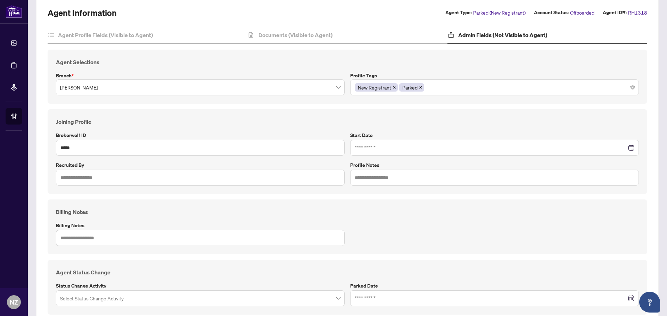
click at [446, 91] on div "New Registrant Parked" at bounding box center [495, 87] width 280 height 12
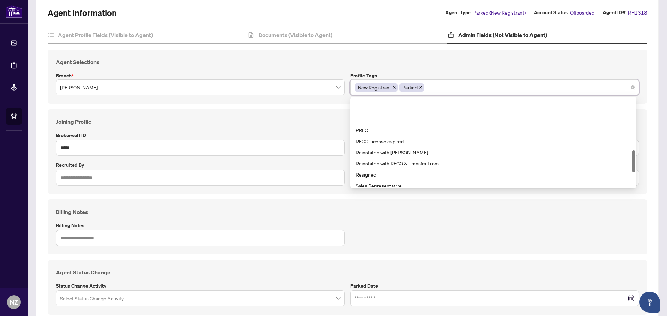
scroll to position [243, 0]
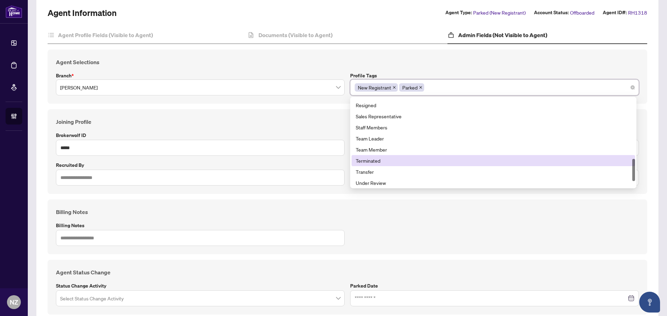
click at [380, 162] on div "Terminated" at bounding box center [493, 161] width 275 height 8
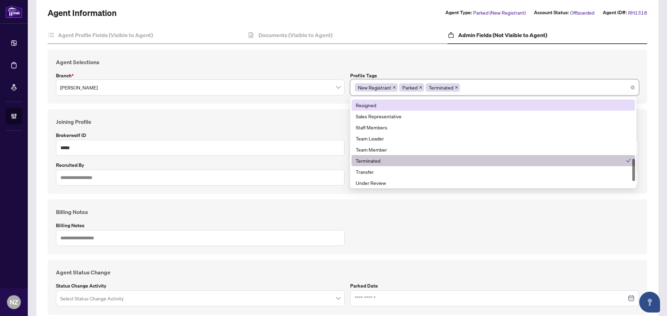
click at [482, 72] on label "Profile Tags" at bounding box center [494, 76] width 289 height 8
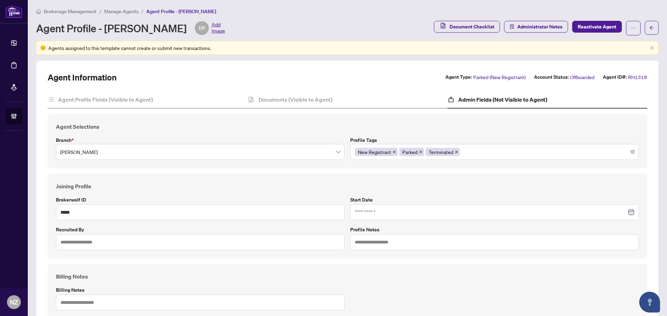
scroll to position [0, 0]
click at [283, 100] on h4 "Documents (Visible to Agent)" at bounding box center [295, 101] width 74 height 8
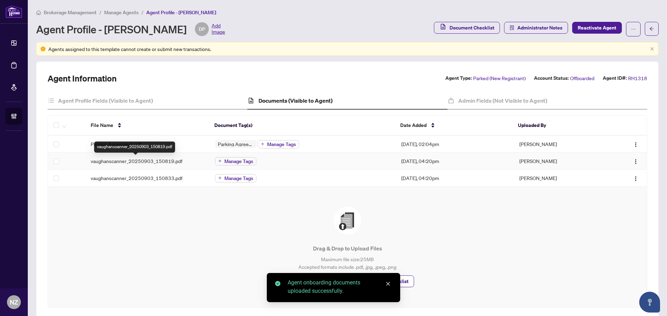
click at [170, 160] on span "vaughanscanner_20250903_150819.pdf" at bounding box center [137, 161] width 92 height 8
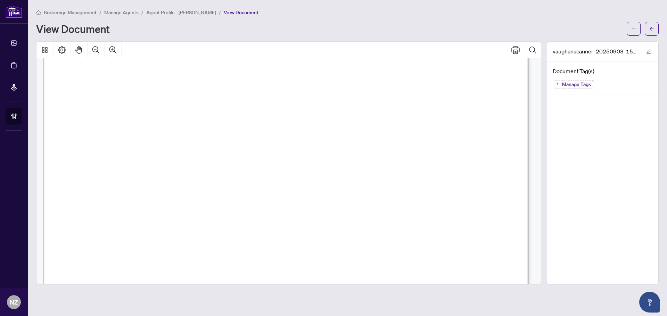
scroll to position [35, 0]
click at [651, 31] on icon "arrow-left" at bounding box center [651, 28] width 5 height 5
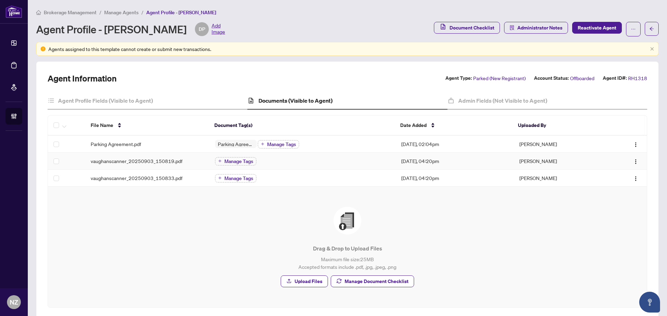
click at [243, 162] on span "Manage Tags" at bounding box center [238, 161] width 29 height 5
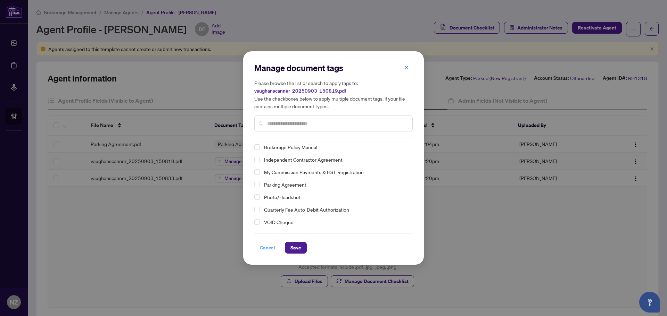
click at [268, 247] on span "Cancel" at bounding box center [267, 247] width 15 height 11
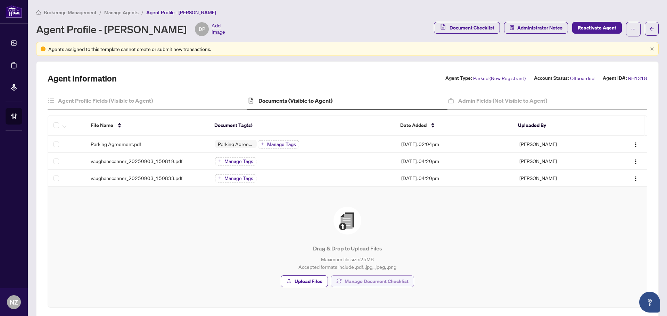
click at [374, 280] on span "Manage Document Checklist" at bounding box center [376, 281] width 64 height 11
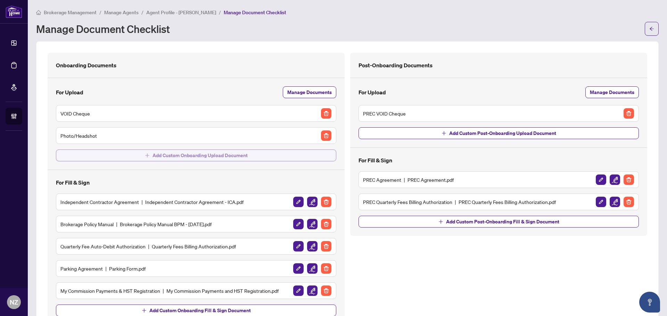
click at [220, 157] on span "Add Custom Onboarding Upload Document" at bounding box center [199, 155] width 95 height 11
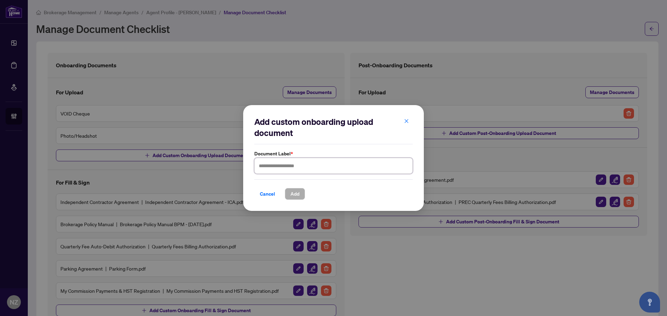
click at [292, 170] on input "text" at bounding box center [333, 166] width 158 height 16
type input "**********"
click at [292, 193] on span "Add" at bounding box center [294, 194] width 9 height 11
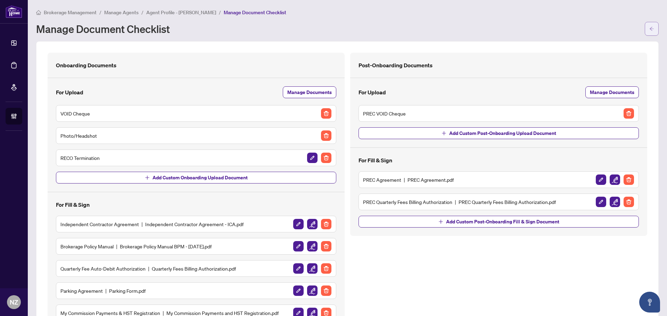
click at [644, 30] on button "button" at bounding box center [651, 29] width 14 height 14
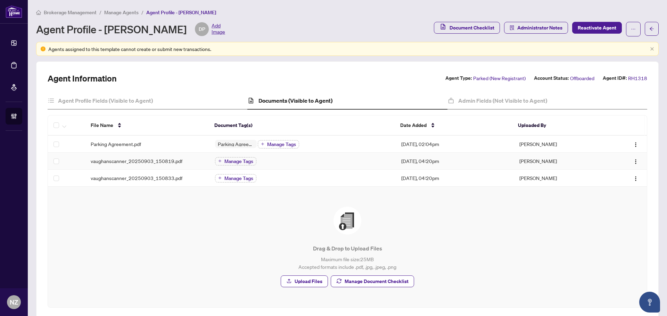
click at [133, 161] on span "vaughanscanner_20250903_150819.pdf" at bounding box center [137, 161] width 92 height 8
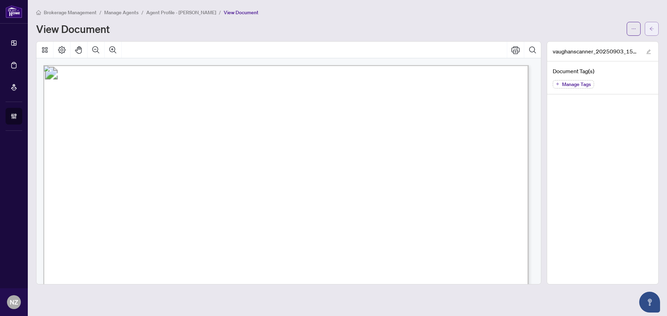
click at [650, 31] on span "button" at bounding box center [651, 28] width 5 height 11
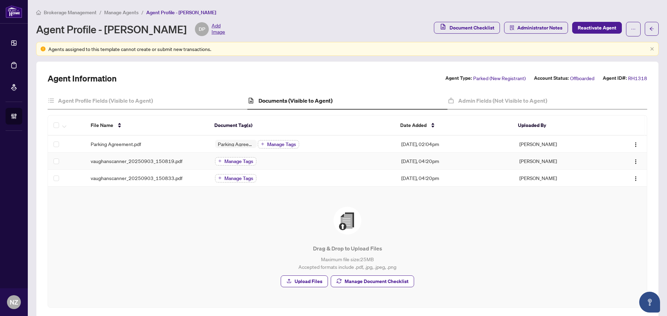
click at [241, 160] on span "Manage Tags" at bounding box center [238, 161] width 29 height 5
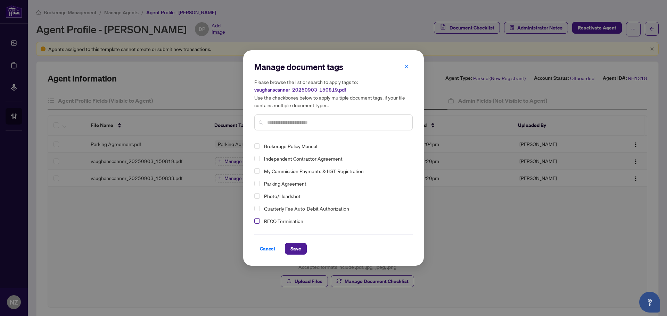
click at [257, 219] on span "Select RECO Termination" at bounding box center [257, 221] width 6 height 6
click at [300, 249] on span "Save" at bounding box center [295, 248] width 11 height 11
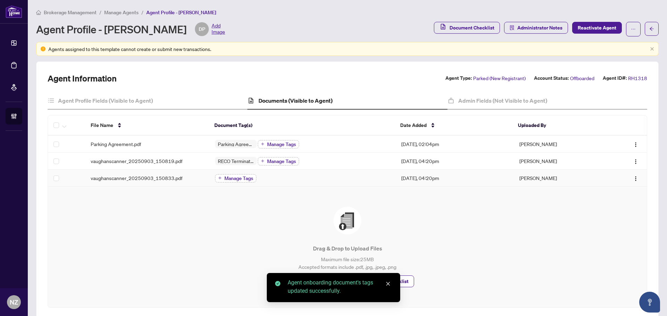
click at [224, 180] on span "Manage Tags" at bounding box center [238, 178] width 29 height 5
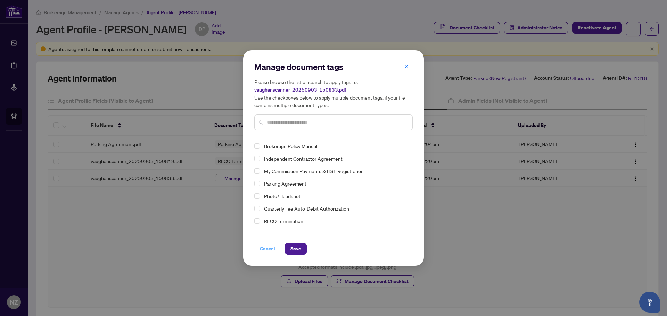
click at [272, 250] on span "Cancel" at bounding box center [267, 248] width 15 height 11
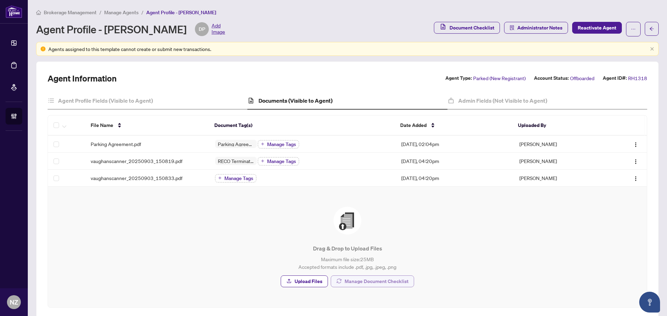
click at [362, 283] on span "Manage Document Checklist" at bounding box center [376, 281] width 64 height 11
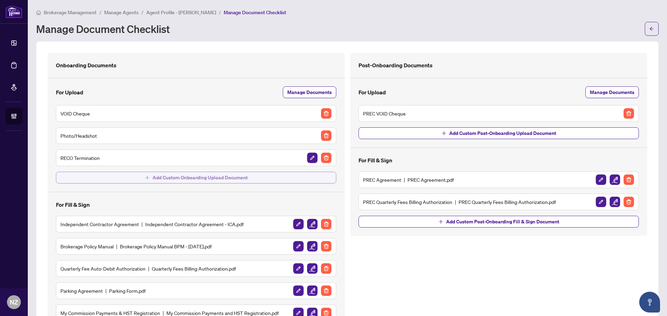
click at [148, 175] on icon "plus" at bounding box center [147, 177] width 5 height 5
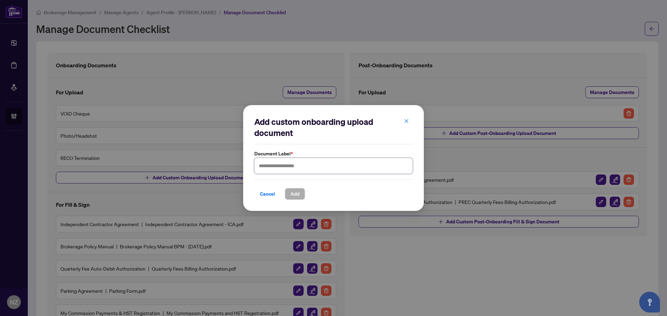
click at [277, 168] on input "text" at bounding box center [333, 166] width 158 height 16
click at [302, 195] on button "Add" at bounding box center [295, 194] width 20 height 12
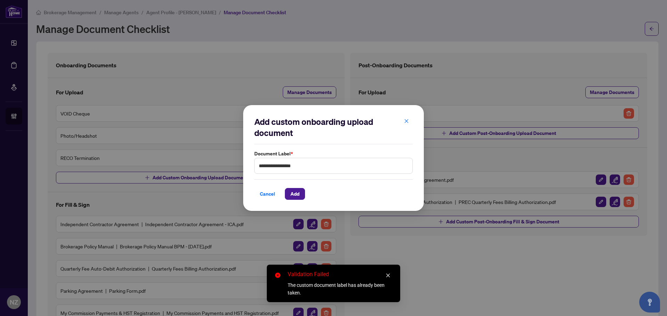
click at [317, 157] on label "Document Label *" at bounding box center [333, 154] width 158 height 8
click at [318, 164] on input "**********" at bounding box center [333, 166] width 158 height 16
type input "**********"
click at [300, 194] on button "Add" at bounding box center [295, 194] width 20 height 12
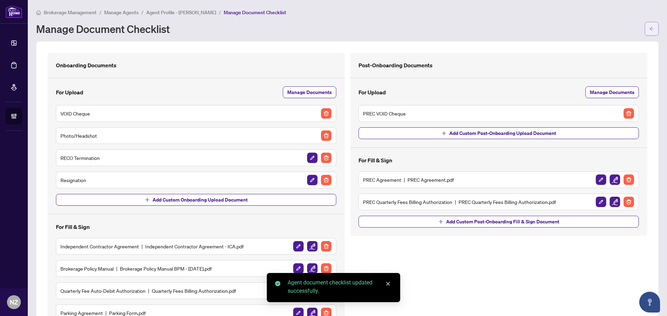
click at [644, 32] on button "button" at bounding box center [651, 29] width 14 height 14
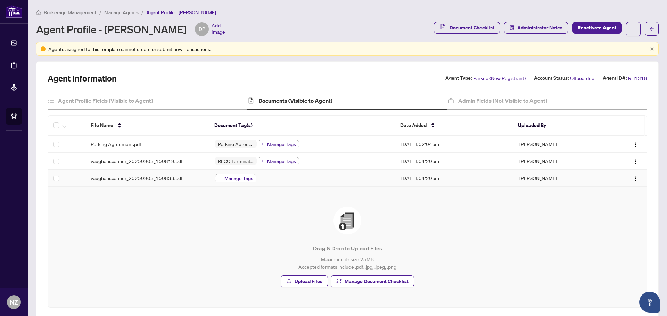
click at [225, 179] on span "Manage Tags" at bounding box center [238, 178] width 29 height 5
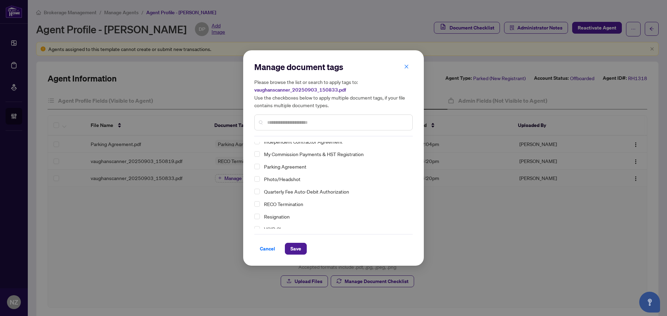
scroll to position [23, 0]
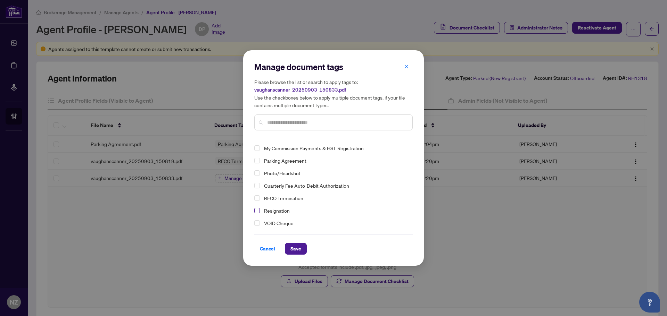
click at [255, 212] on span "Select Resignation" at bounding box center [257, 211] width 6 height 6
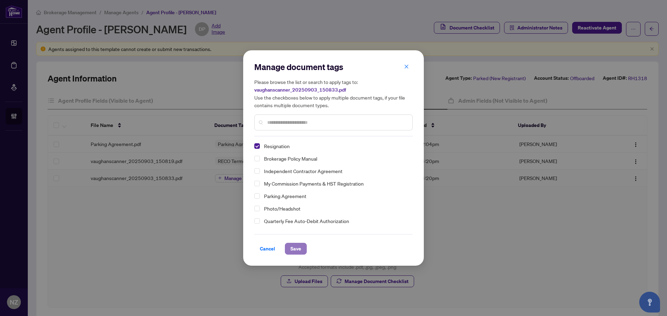
click at [300, 248] on span "Save" at bounding box center [295, 248] width 11 height 11
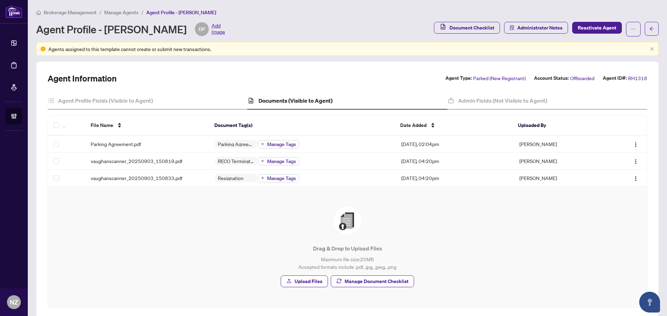
click at [115, 11] on span "Manage Agents" at bounding box center [121, 12] width 34 height 6
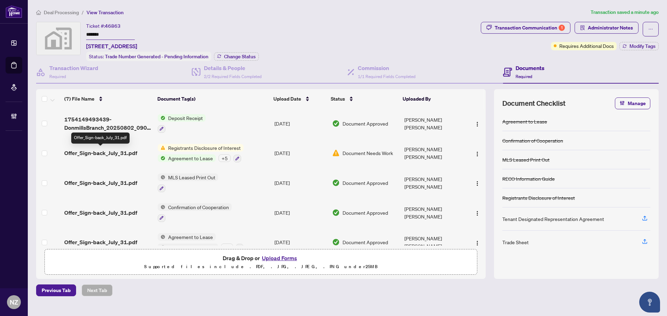
click at [120, 151] on span "Offer_Sign-back_July_31.pdf" at bounding box center [100, 153] width 73 height 8
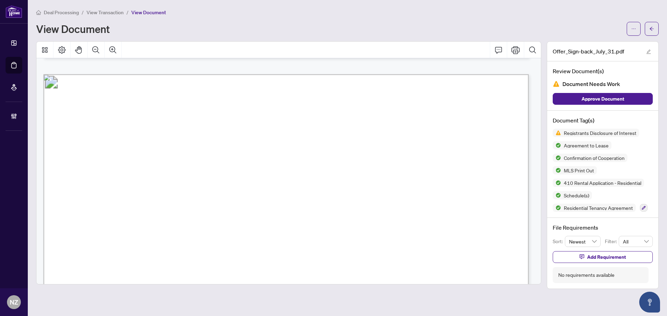
scroll to position [2566, 0]
click at [512, 50] on icon "Print" at bounding box center [515, 50] width 8 height 8
click at [653, 27] on icon "arrow-left" at bounding box center [651, 28] width 5 height 5
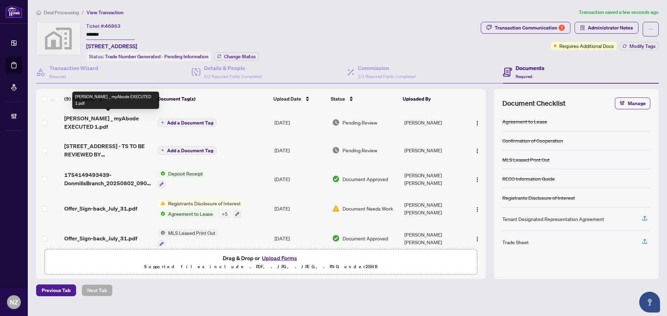
click at [101, 118] on span "RAHR _ myAbode EXECUTED 1.pdf" at bounding box center [108, 122] width 88 height 17
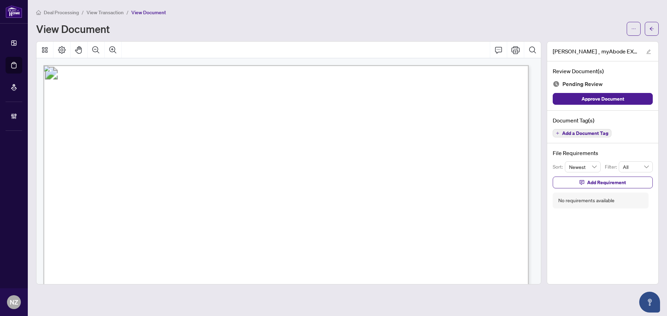
click at [582, 131] on span "Add a Document Tag" at bounding box center [585, 133] width 46 height 5
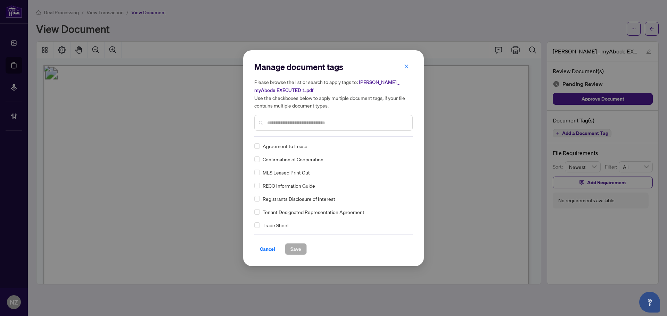
click at [291, 124] on input "text" at bounding box center [337, 123] width 140 height 8
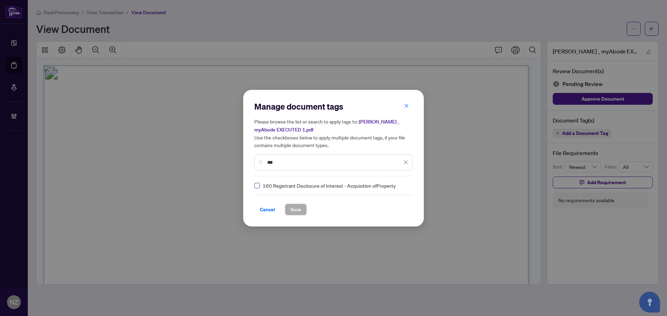
type input "***"
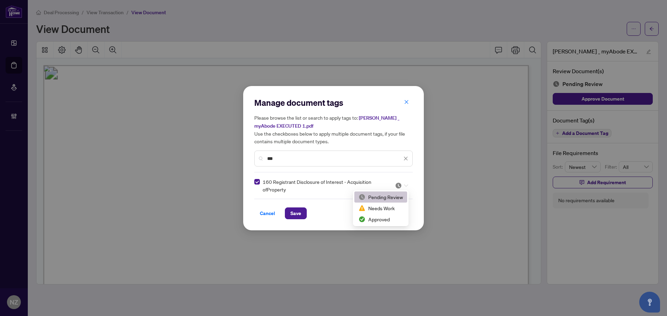
click at [403, 183] on div at bounding box center [401, 185] width 13 height 7
click at [372, 180] on span "160 Registrant Disclosure of Interest - Acquisition ofProperty" at bounding box center [324, 185] width 124 height 15
click at [294, 214] on span "Save" at bounding box center [295, 213] width 11 height 11
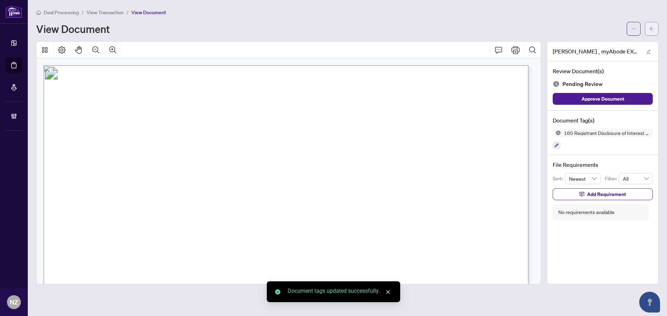
click at [649, 31] on button "button" at bounding box center [651, 29] width 14 height 14
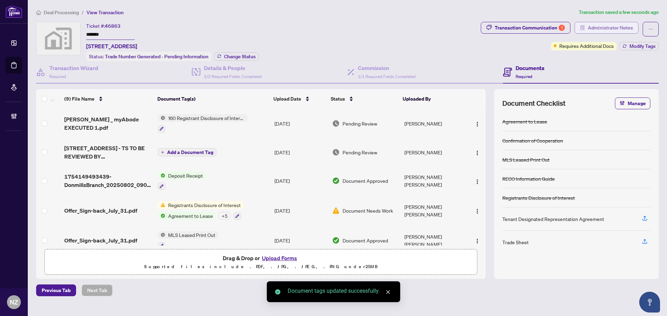
click at [605, 27] on span "Administrator Notes" at bounding box center [609, 27] width 45 height 11
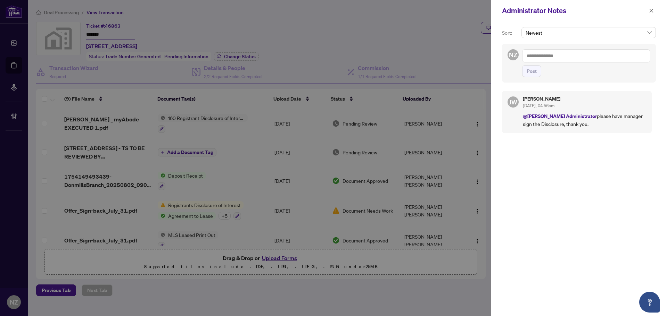
click at [578, 55] on textarea at bounding box center [586, 55] width 128 height 13
click at [552, 61] on b "Jackie" at bounding box center [561, 61] width 37 height 6
type textarea "**********"
click at [527, 76] on span "Post" at bounding box center [531, 71] width 10 height 11
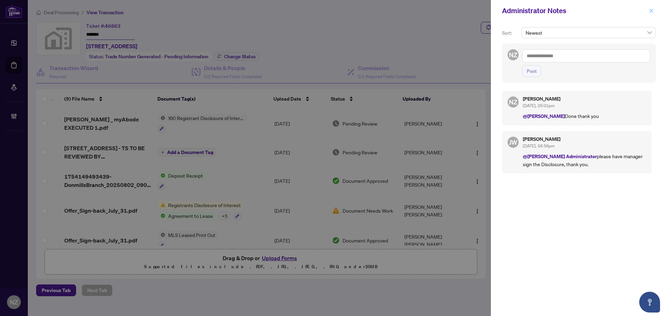
click at [649, 9] on icon "close" at bounding box center [651, 10] width 5 height 5
